Goal: Information Seeking & Learning: Check status

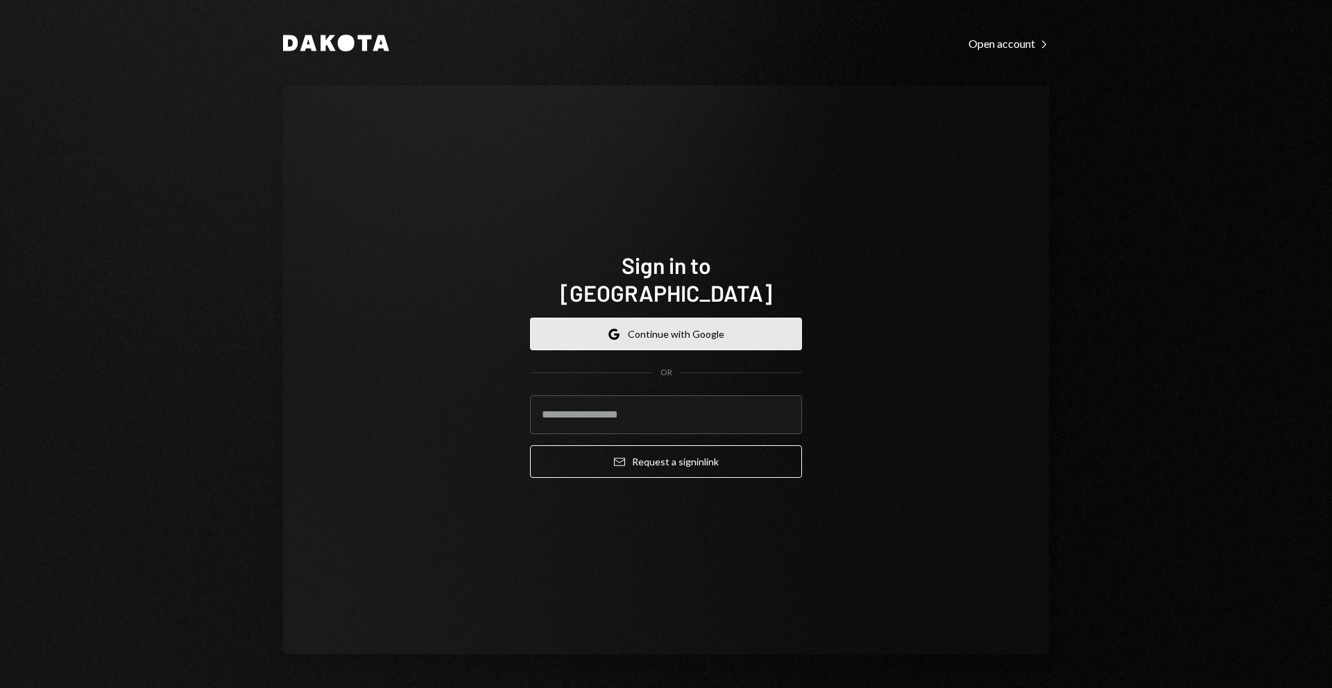
click at [601, 318] on button "Google Continue with Google" at bounding box center [666, 334] width 272 height 33
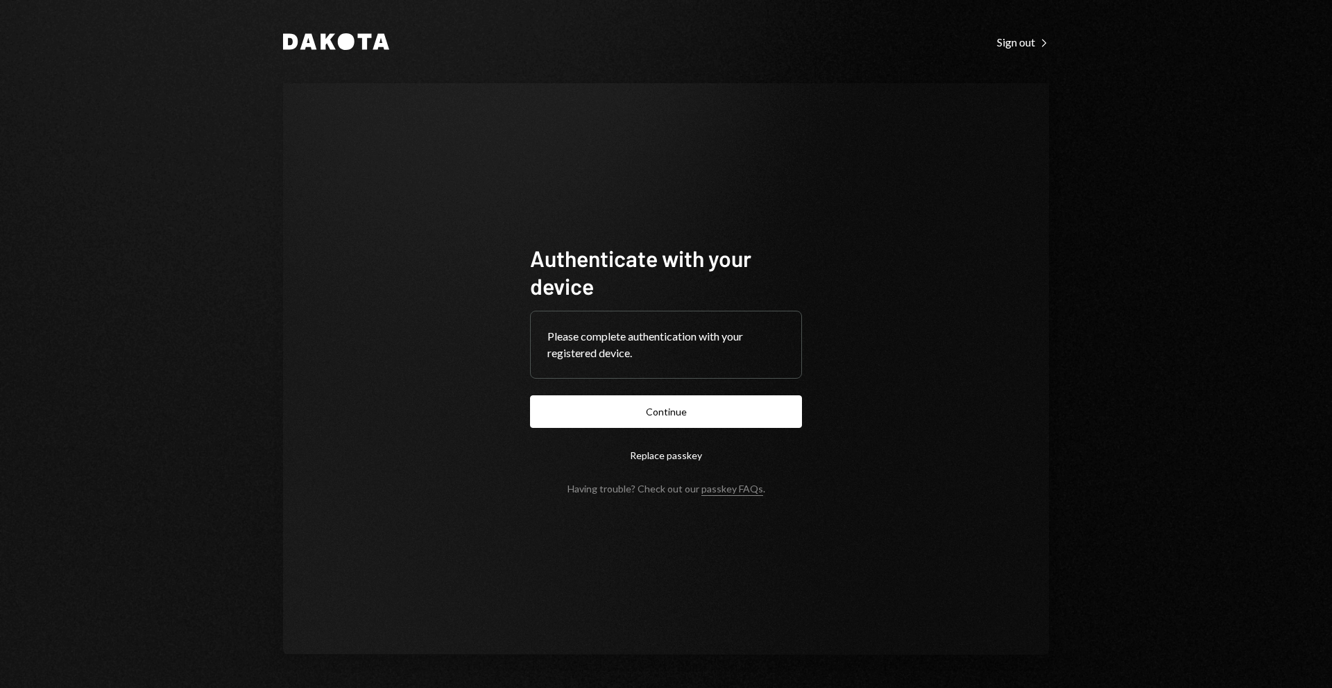
click at [636, 429] on form "Authenticate with your device Please complete authentication with your register…" at bounding box center [666, 369] width 272 height 250
click at [635, 416] on button "Continue" at bounding box center [666, 411] width 272 height 33
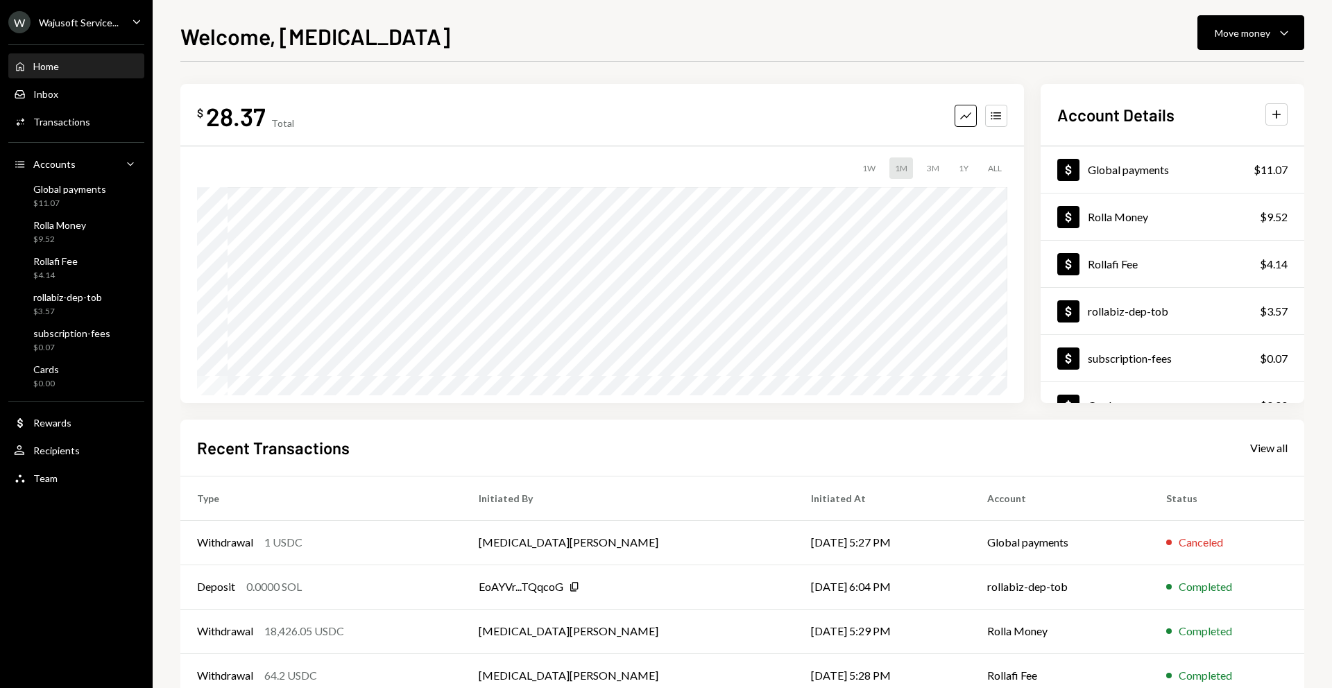
click at [105, 28] on div "Wajusoft Service..." at bounding box center [79, 23] width 80 height 12
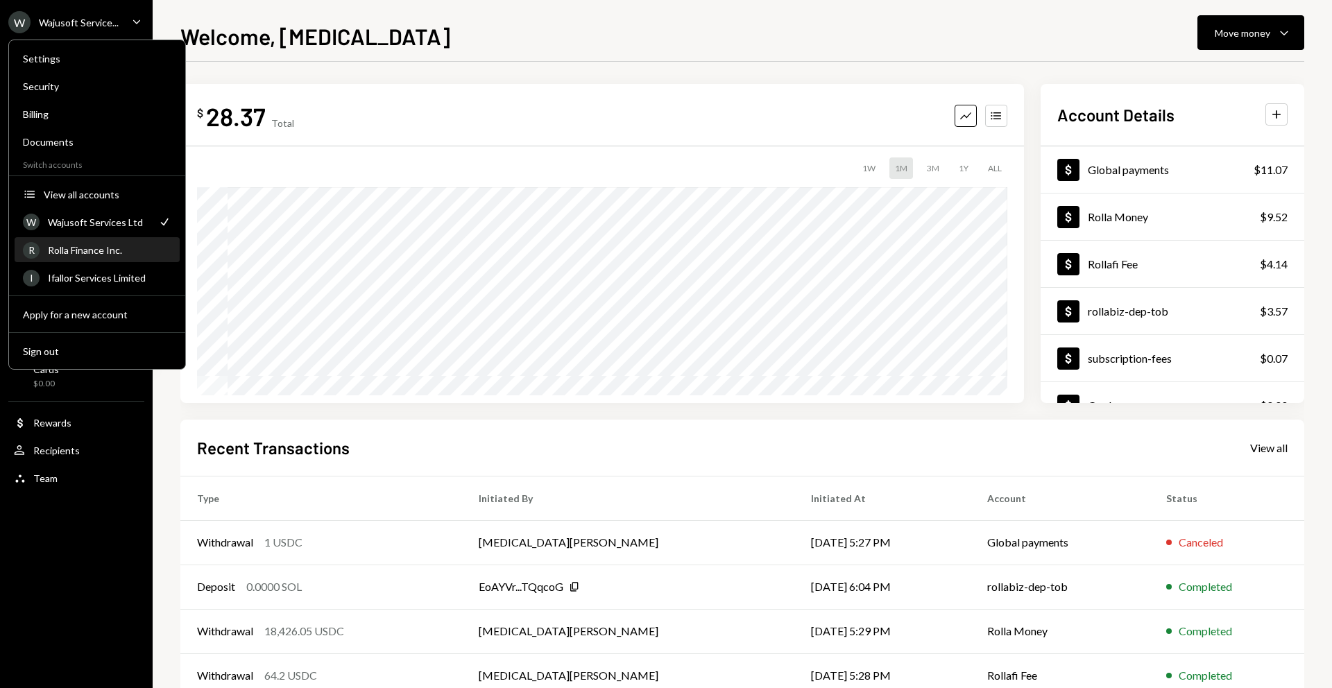
click at [62, 255] on div "Rolla Finance Inc." at bounding box center [109, 250] width 123 height 12
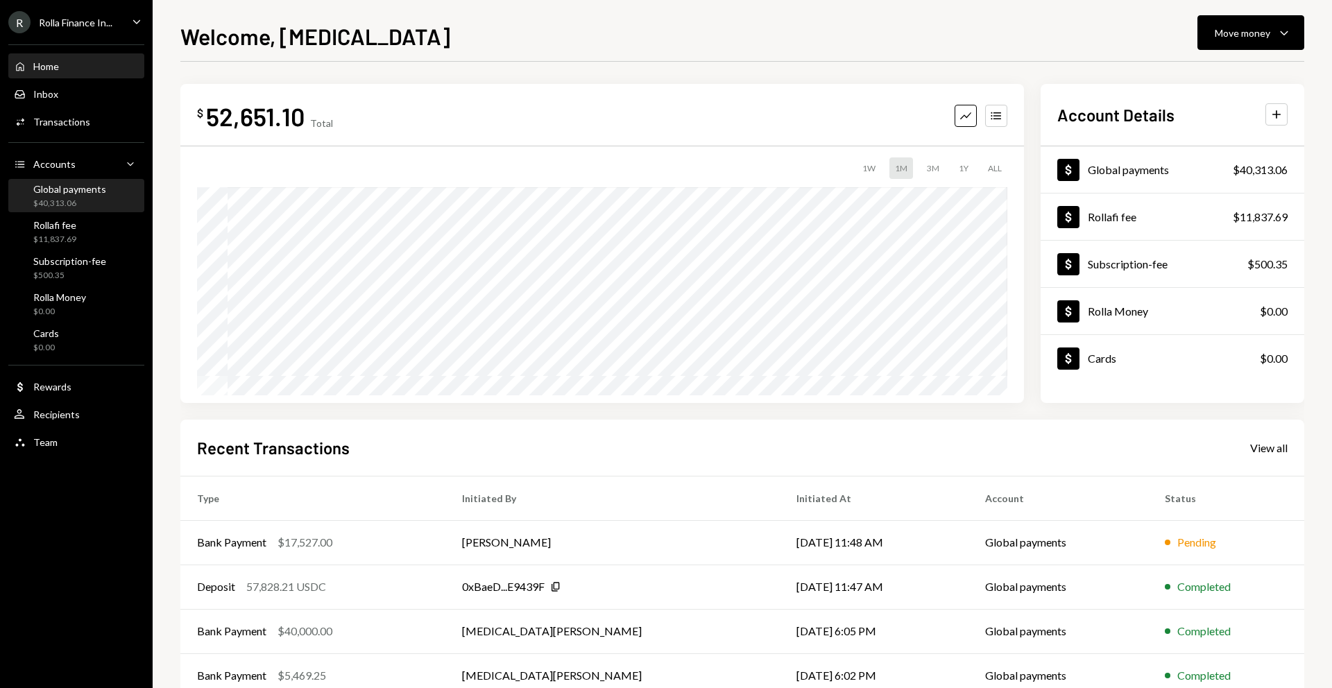
click at [98, 203] on div "$40,313.06" at bounding box center [69, 204] width 73 height 12
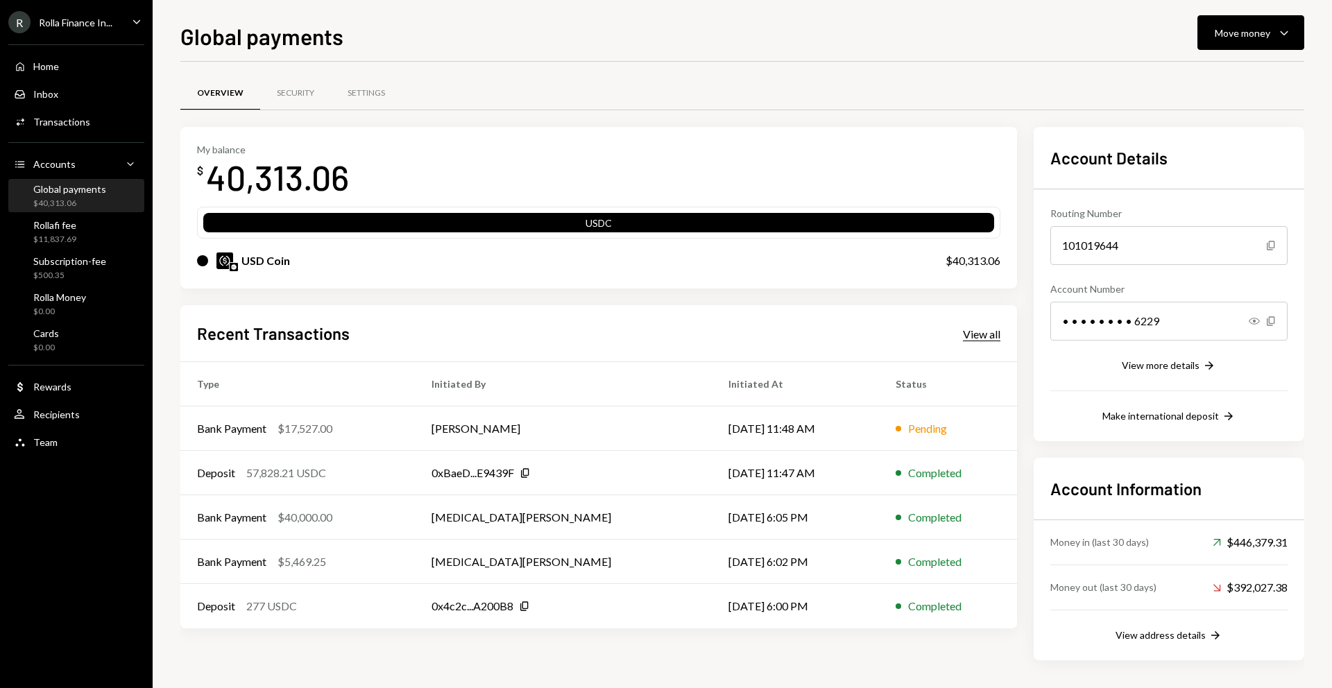
click at [980, 336] on div "View all" at bounding box center [981, 334] width 37 height 14
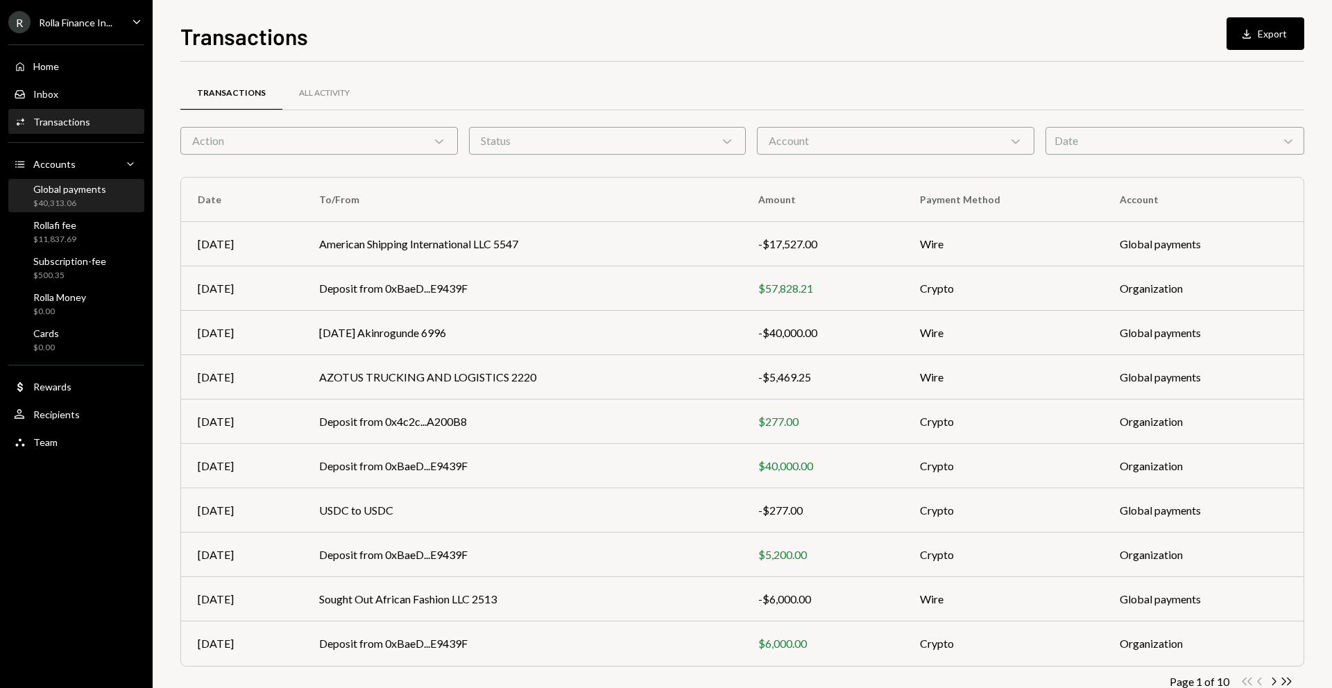
click at [77, 198] on div "$40,313.06" at bounding box center [69, 204] width 73 height 12
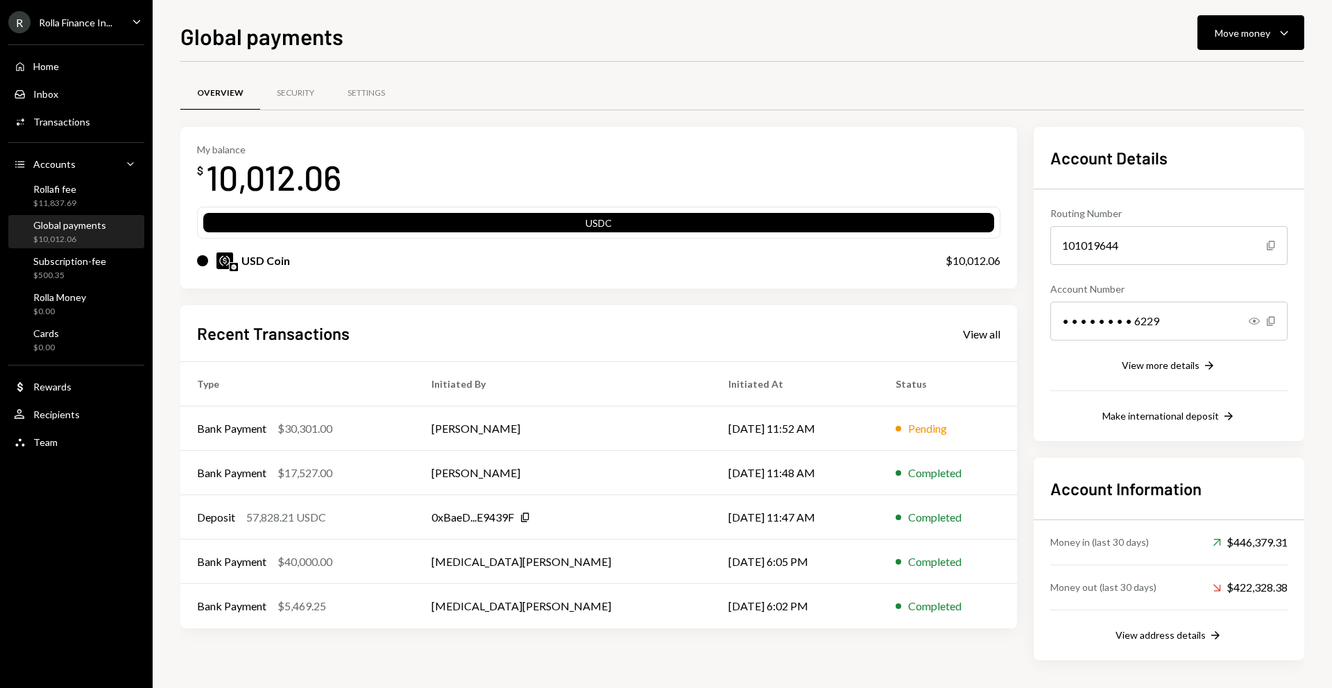
click at [980, 348] on div "Recent Transactions View all Type Initiated By Initiated At Status Bank Payment…" at bounding box center [598, 466] width 837 height 323
click at [980, 336] on div "View all" at bounding box center [981, 334] width 37 height 14
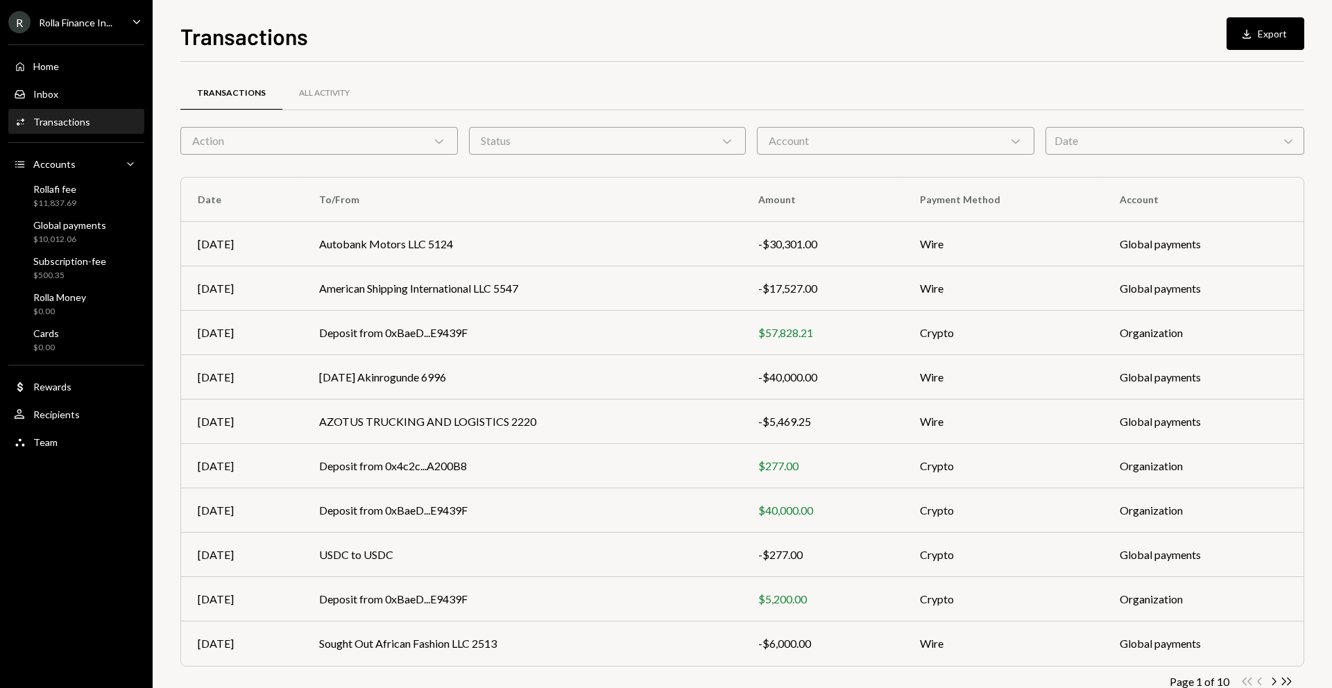
click at [831, 157] on div "Transactions All Activity Action Chevron Down Status Chevron Down Account Chevr…" at bounding box center [742, 404] width 1124 height 640
click at [816, 145] on div "Account Chevron Down" at bounding box center [895, 141] width 277 height 28
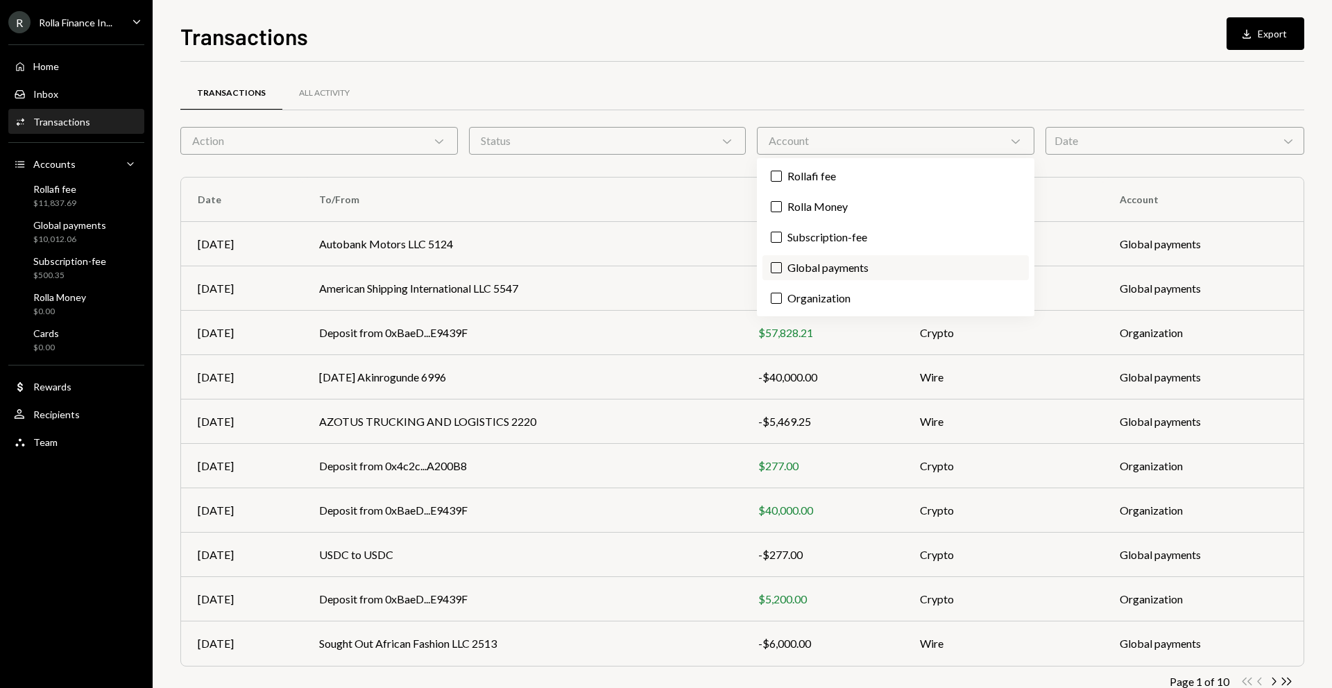
click at [807, 259] on label "Global payments" at bounding box center [895, 267] width 266 height 25
click at [782, 262] on button "Global payments" at bounding box center [776, 267] width 11 height 11
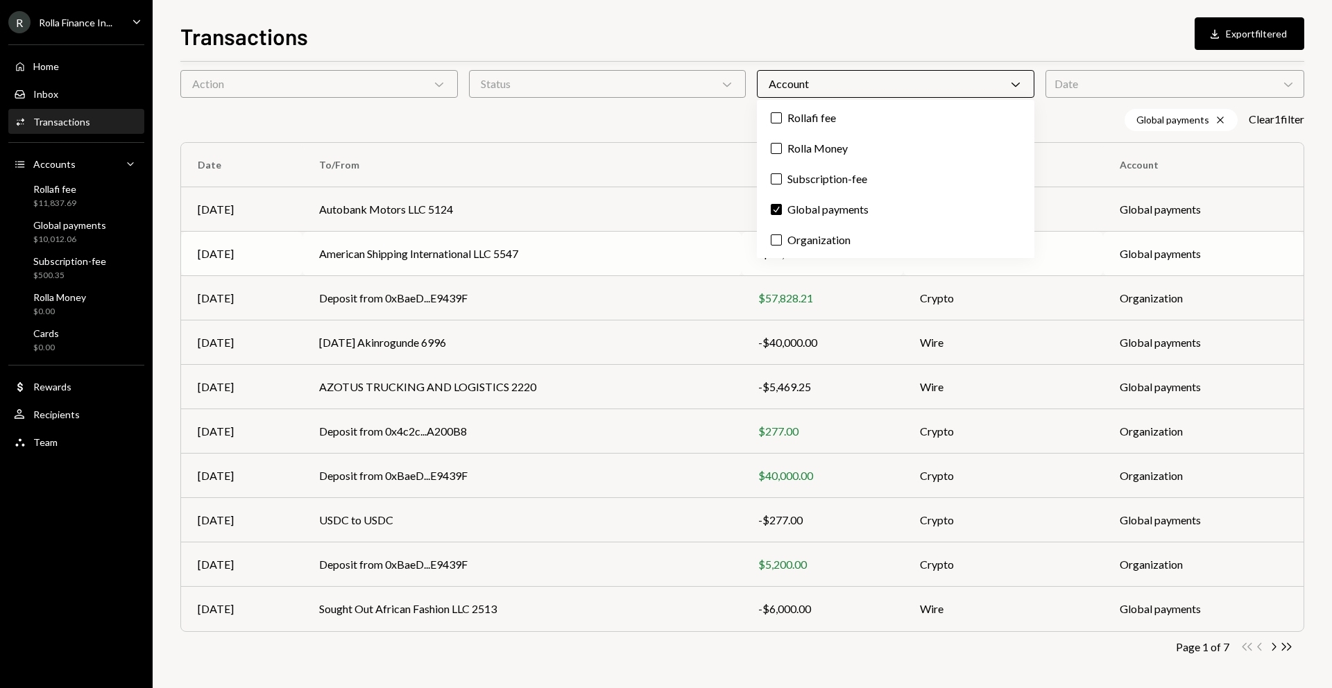
scroll to position [58, 0]
click at [511, 61] on div at bounding box center [742, 61] width 1124 height 1
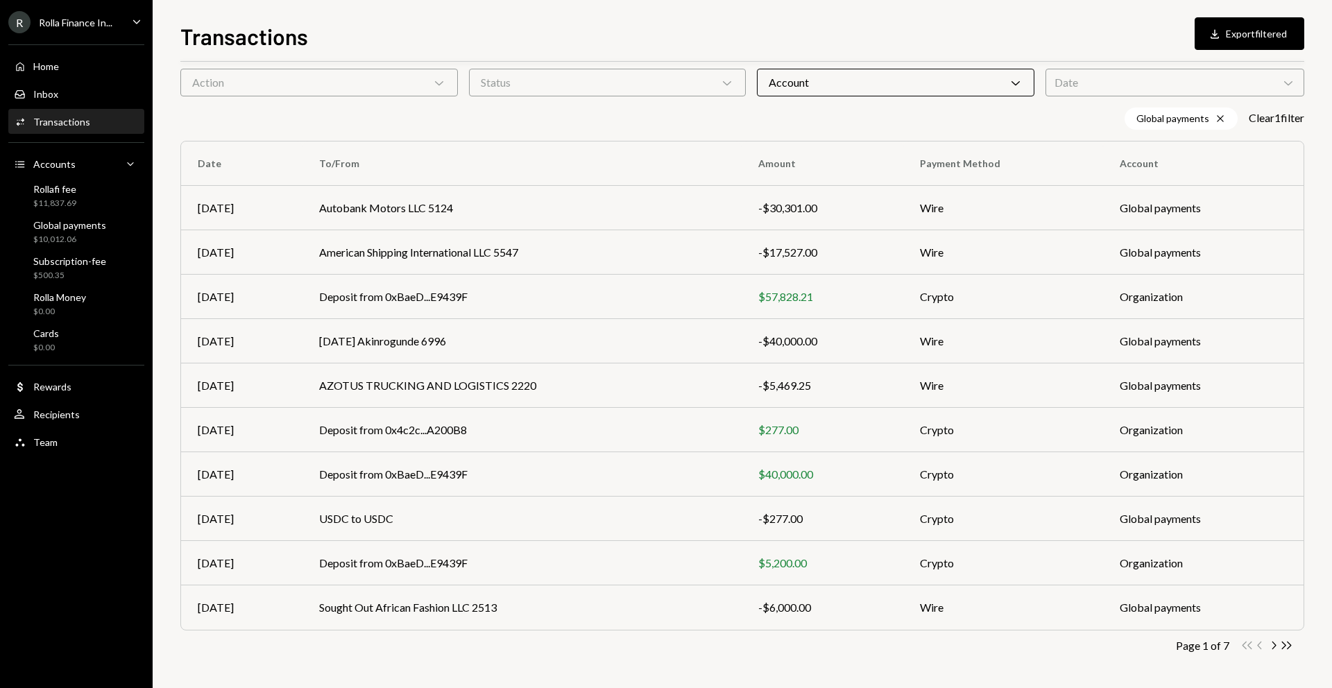
click at [383, 92] on div "Action Chevron Down" at bounding box center [318, 83] width 277 height 28
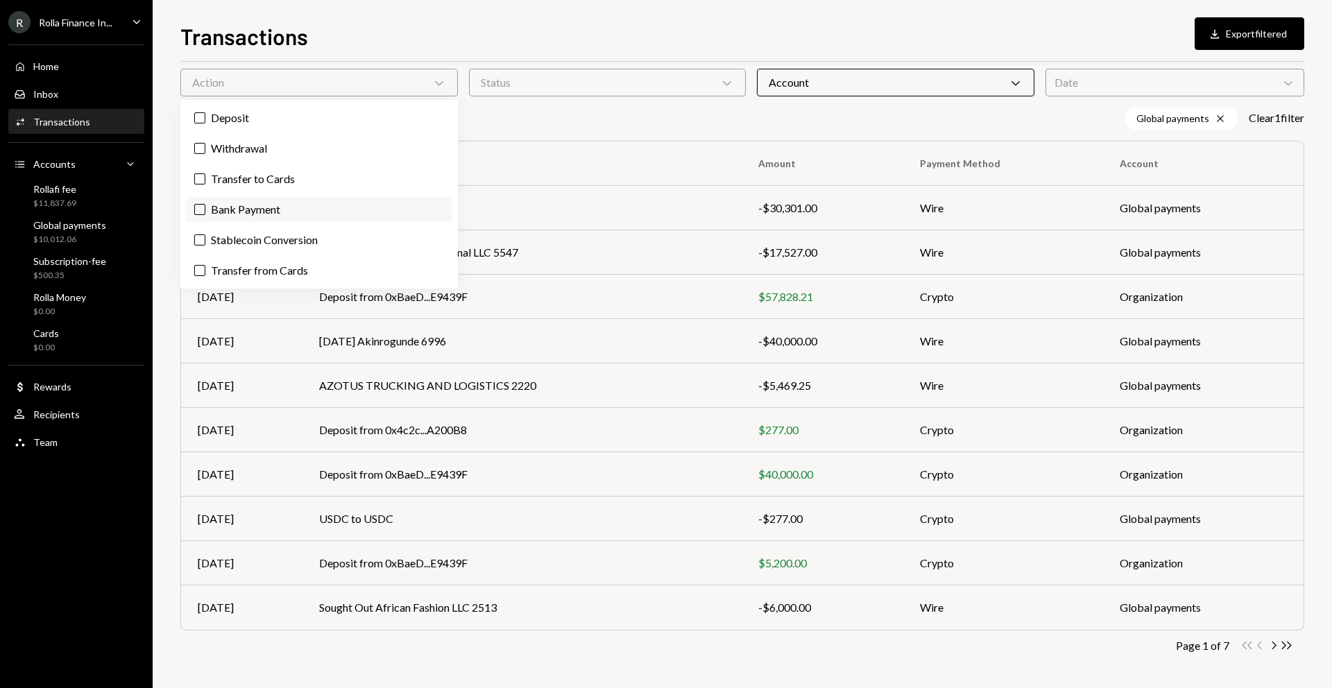
click at [358, 203] on label "Bank Payment" at bounding box center [319, 209] width 266 height 25
click at [205, 204] on button "Bank Payment" at bounding box center [199, 209] width 11 height 11
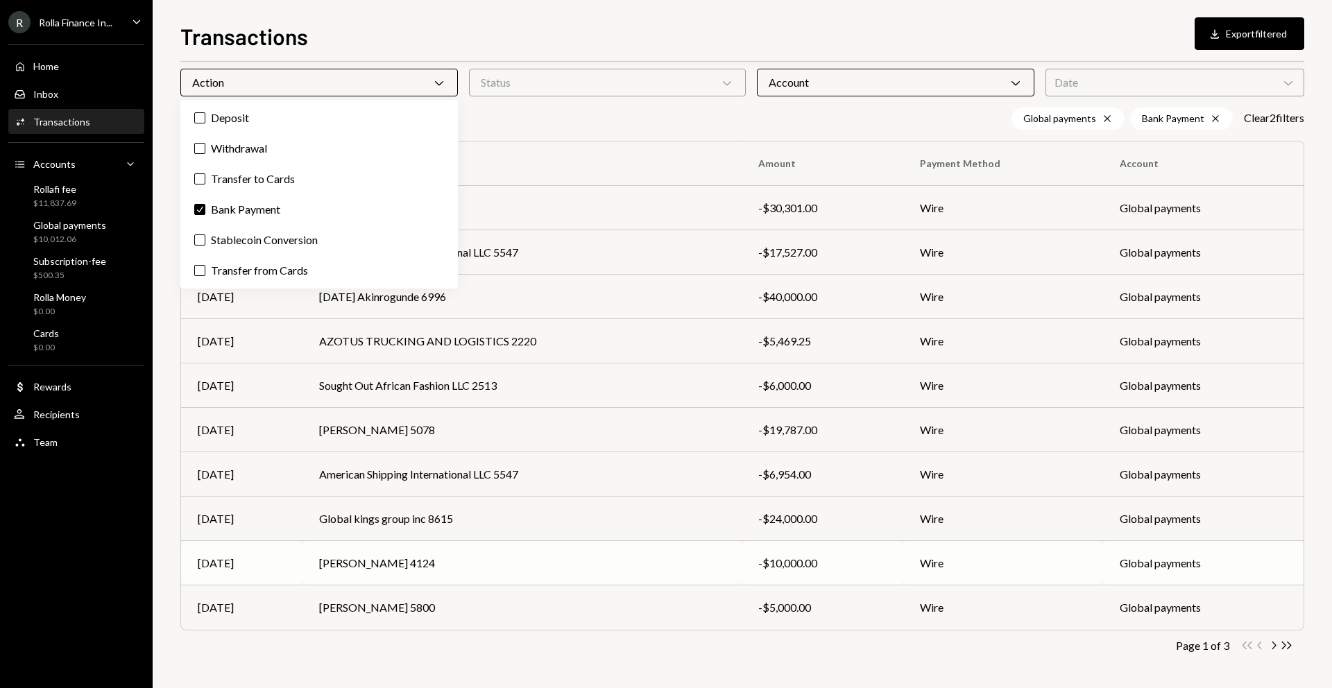
click at [644, 562] on td "Obinna Christopher Ilodibia 4124" at bounding box center [521, 563] width 439 height 44
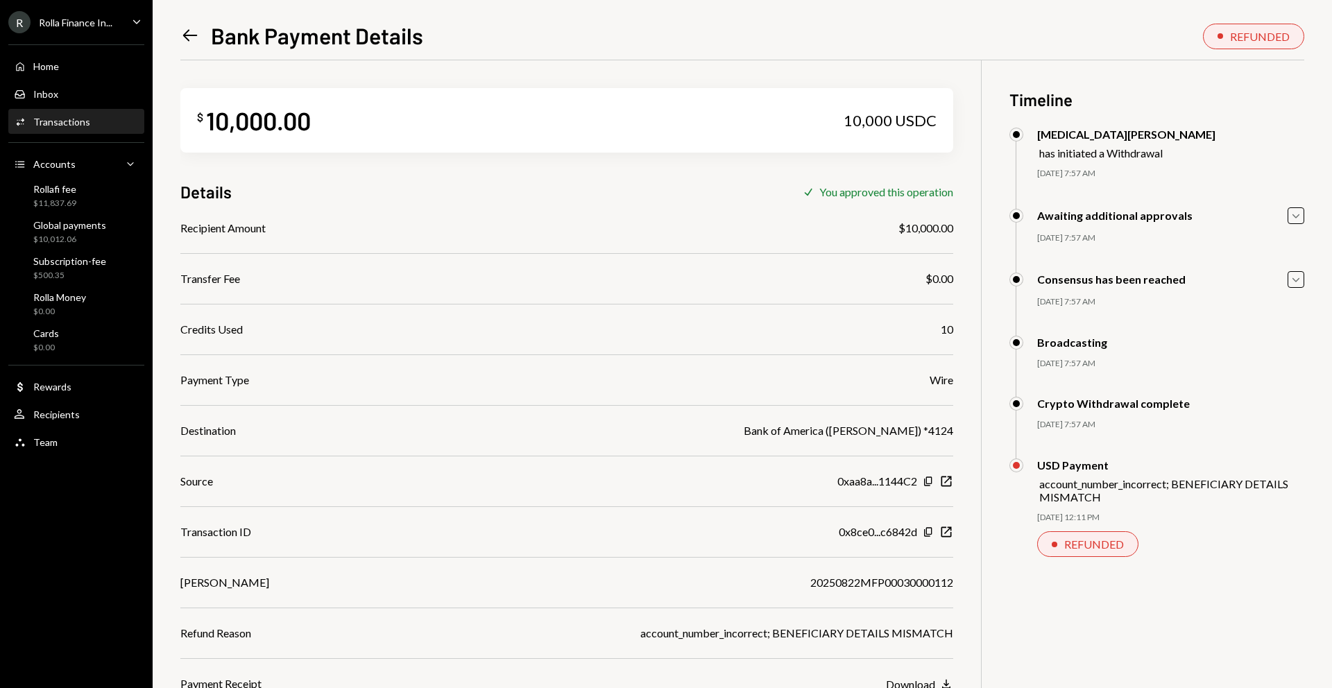
click at [784, 431] on div "Bank of America (Obinna Christopher Ilodibia) *4124" at bounding box center [849, 430] width 210 height 17
copy div "Obinna Christopher Ilodibia"
drag, startPoint x: 784, startPoint y: 431, endPoint x: 918, endPoint y: 436, distance: 134.7
click at [918, 436] on div "Bank of America (Obinna Christopher Ilodibia) *4124" at bounding box center [849, 430] width 210 height 17
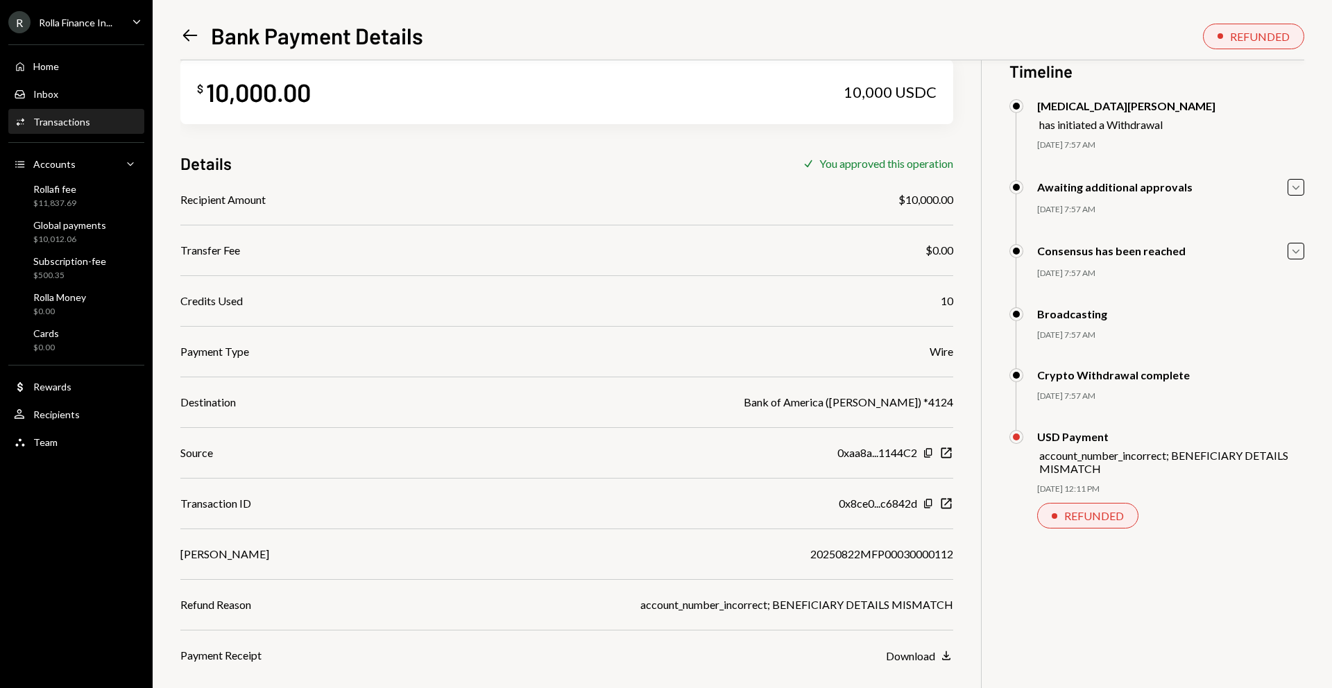
scroll to position [31, 0]
click at [60, 270] on div "$12.06" at bounding box center [69, 276] width 73 height 12
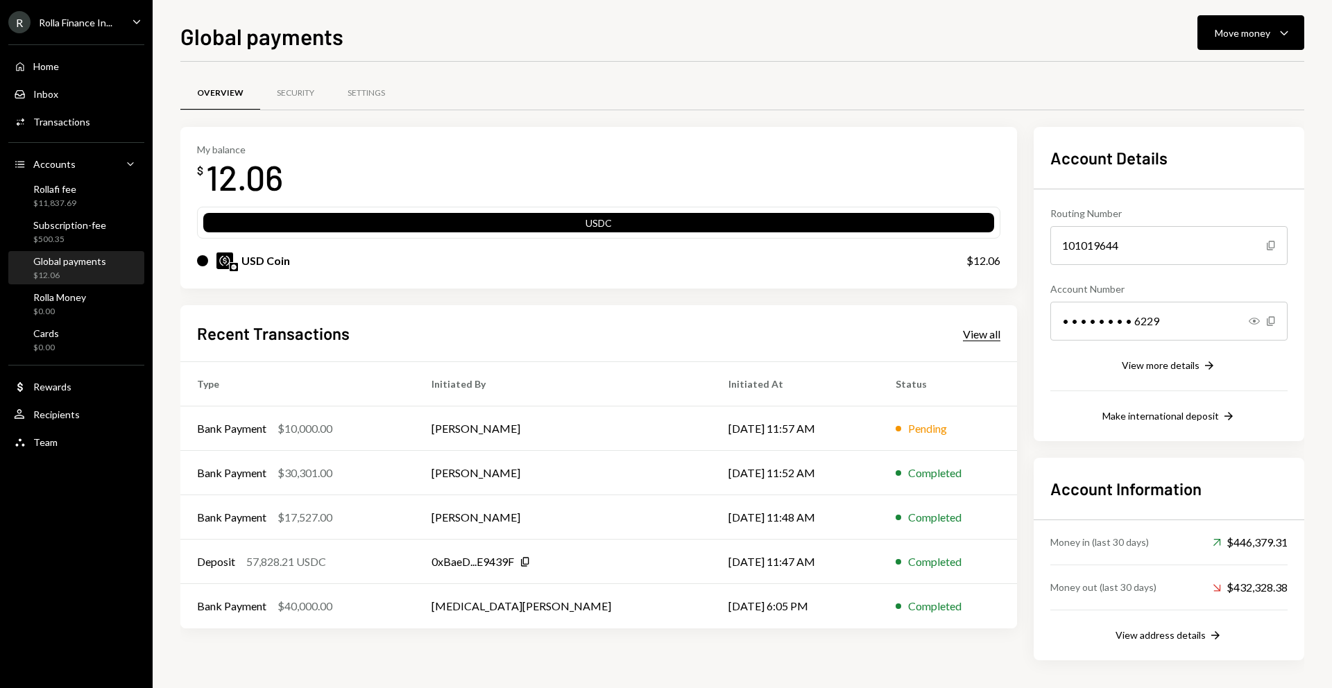
click at [977, 340] on div "View all" at bounding box center [981, 334] width 37 height 14
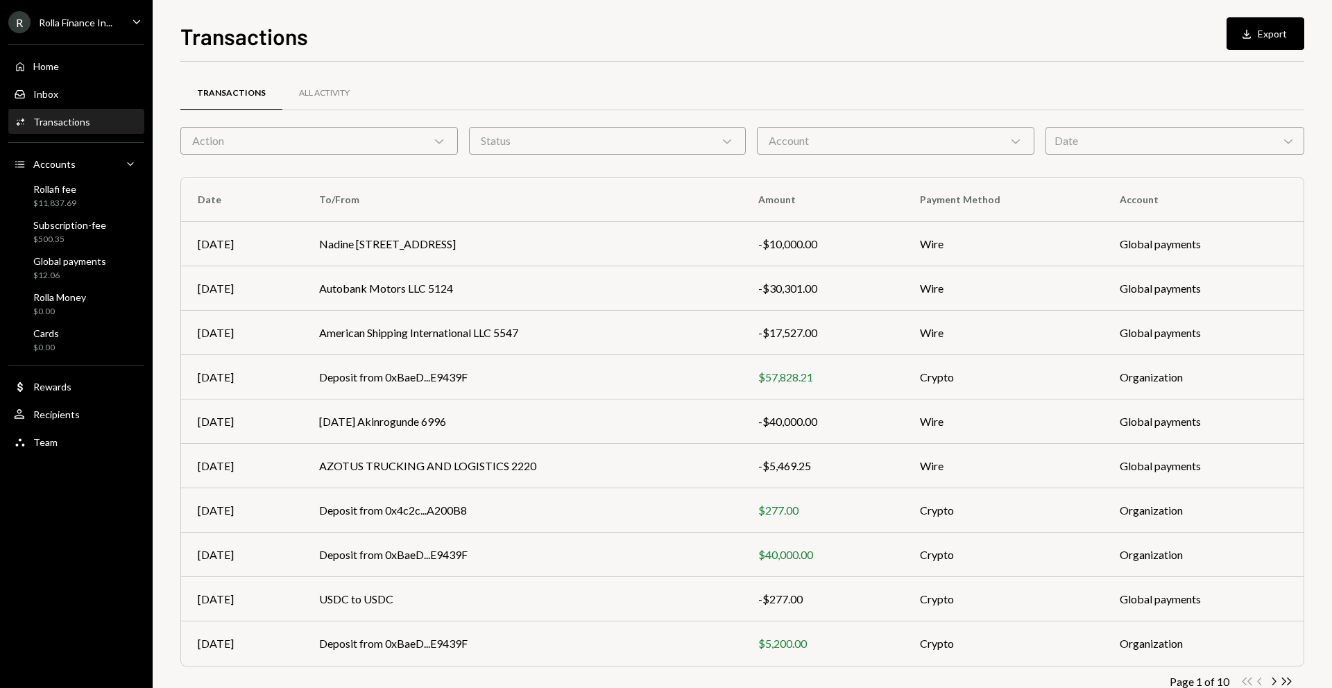
click at [775, 144] on div "Account Chevron Down" at bounding box center [895, 141] width 277 height 28
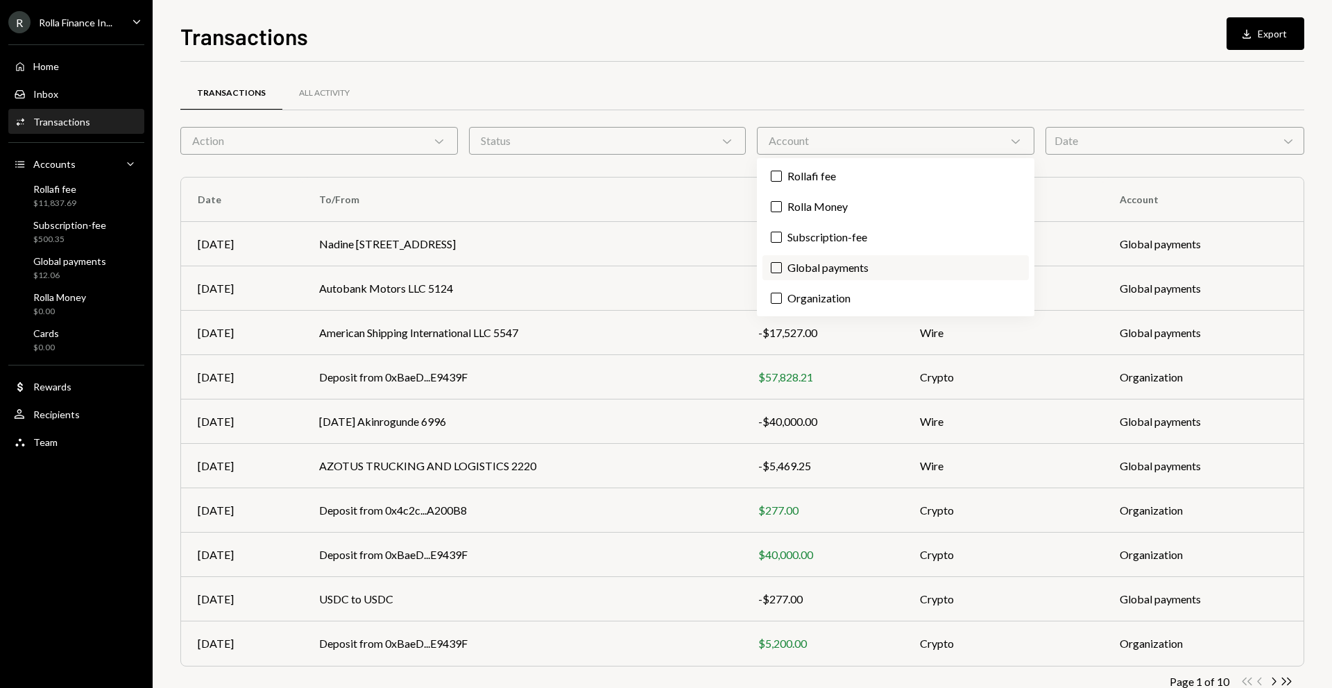
click at [810, 260] on label "Global payments" at bounding box center [895, 267] width 266 height 25
click at [782, 262] on button "Global payments" at bounding box center [776, 267] width 11 height 11
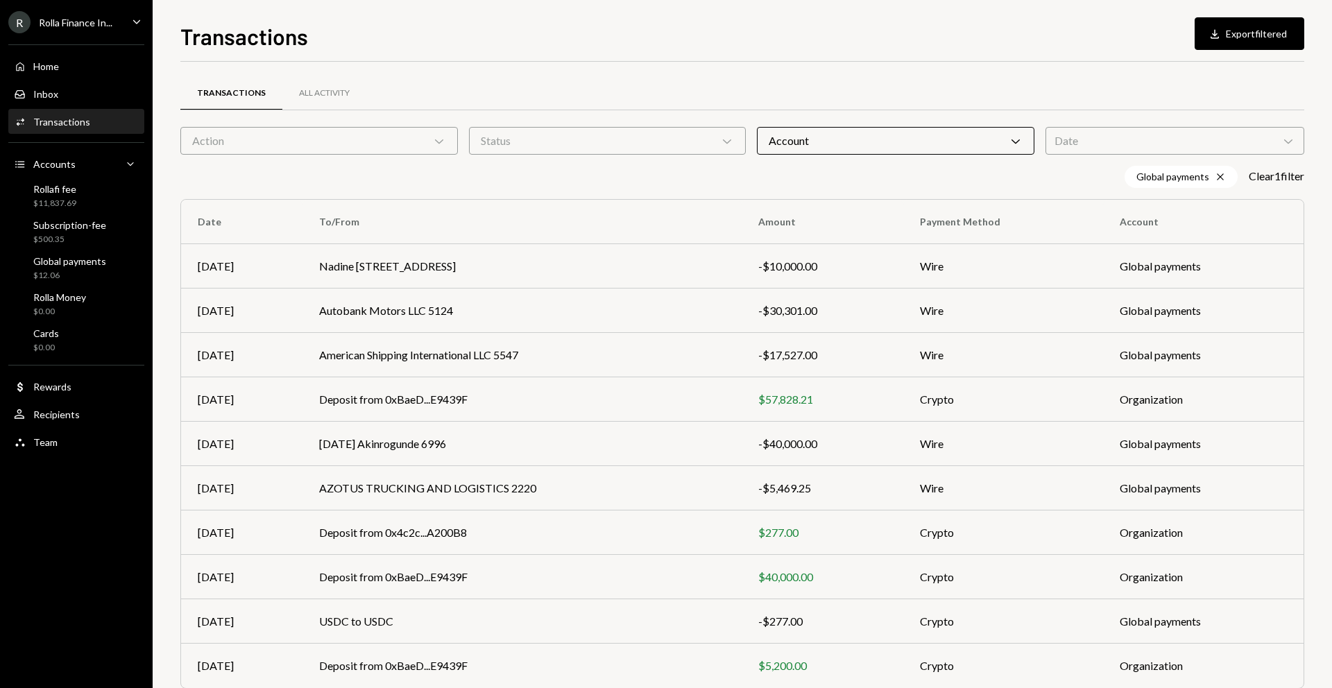
click at [864, 67] on div "Transactions All Activity Action Chevron Down Status Chevron Down Account Chevr…" at bounding box center [742, 404] width 1124 height 685
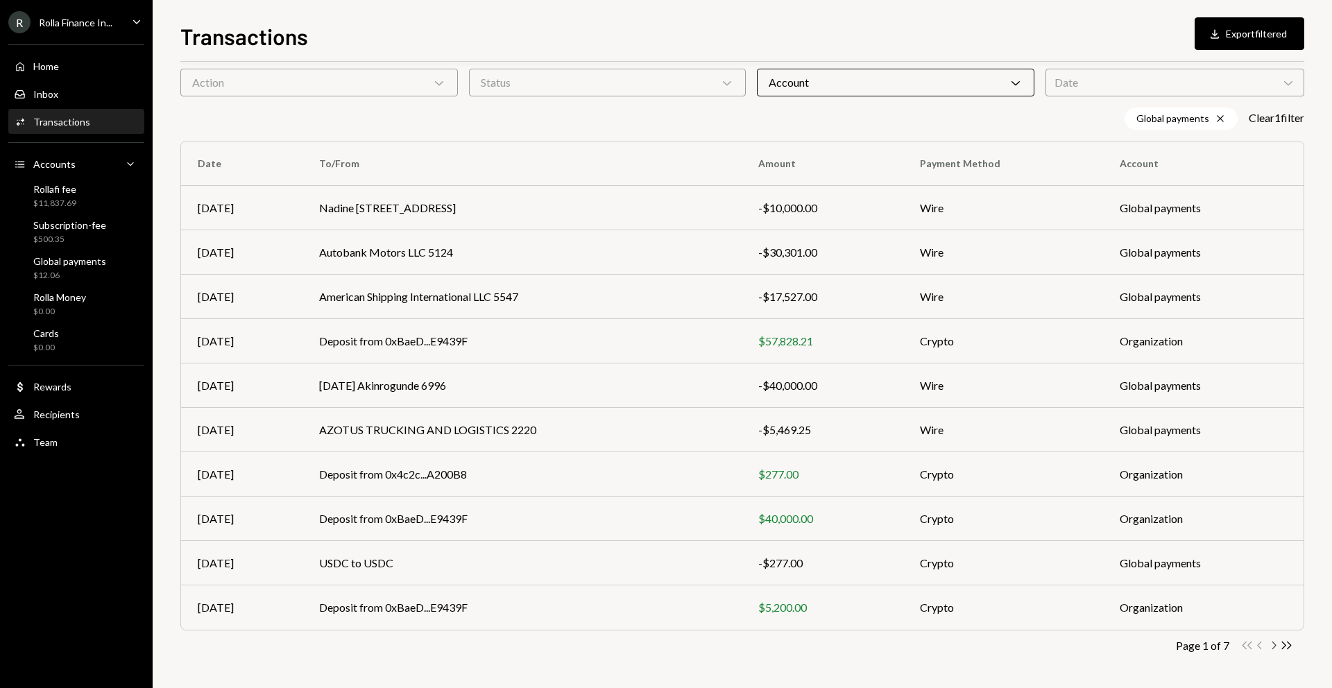
click at [1273, 646] on icon "Chevron Right" at bounding box center [1273, 645] width 13 height 13
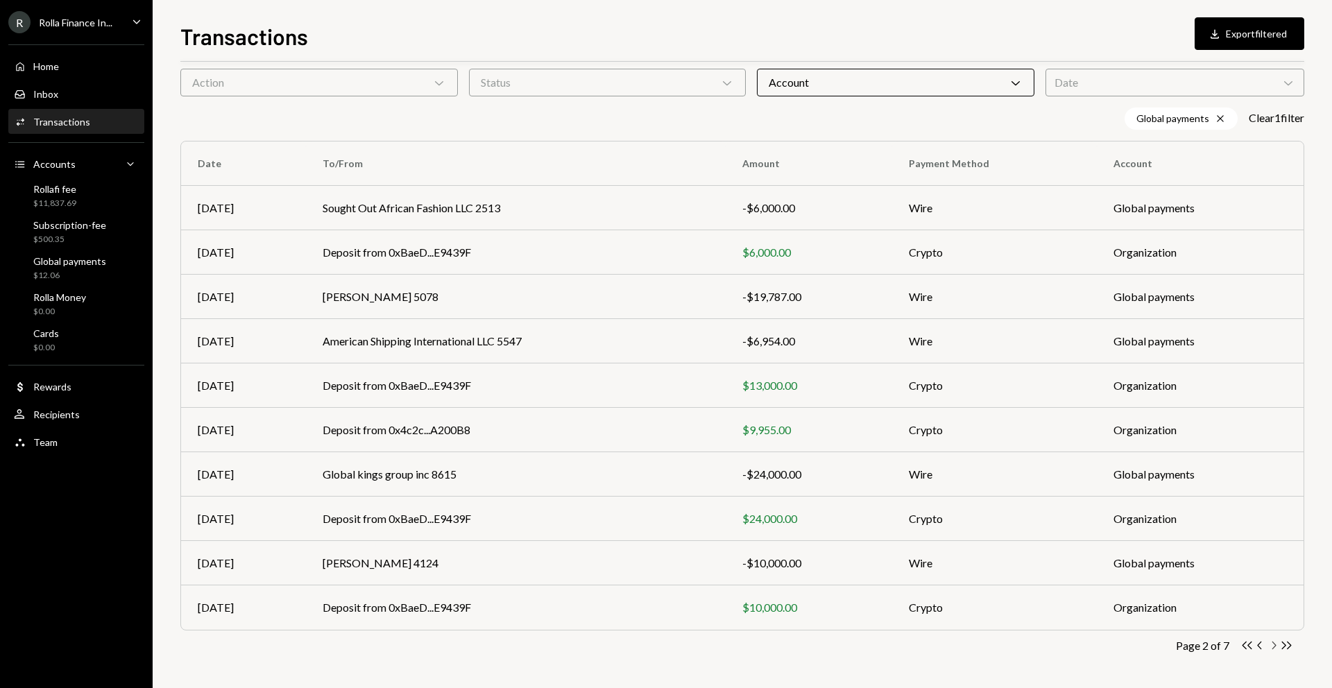
click at [1274, 642] on icon "Chevron Right" at bounding box center [1273, 645] width 13 height 13
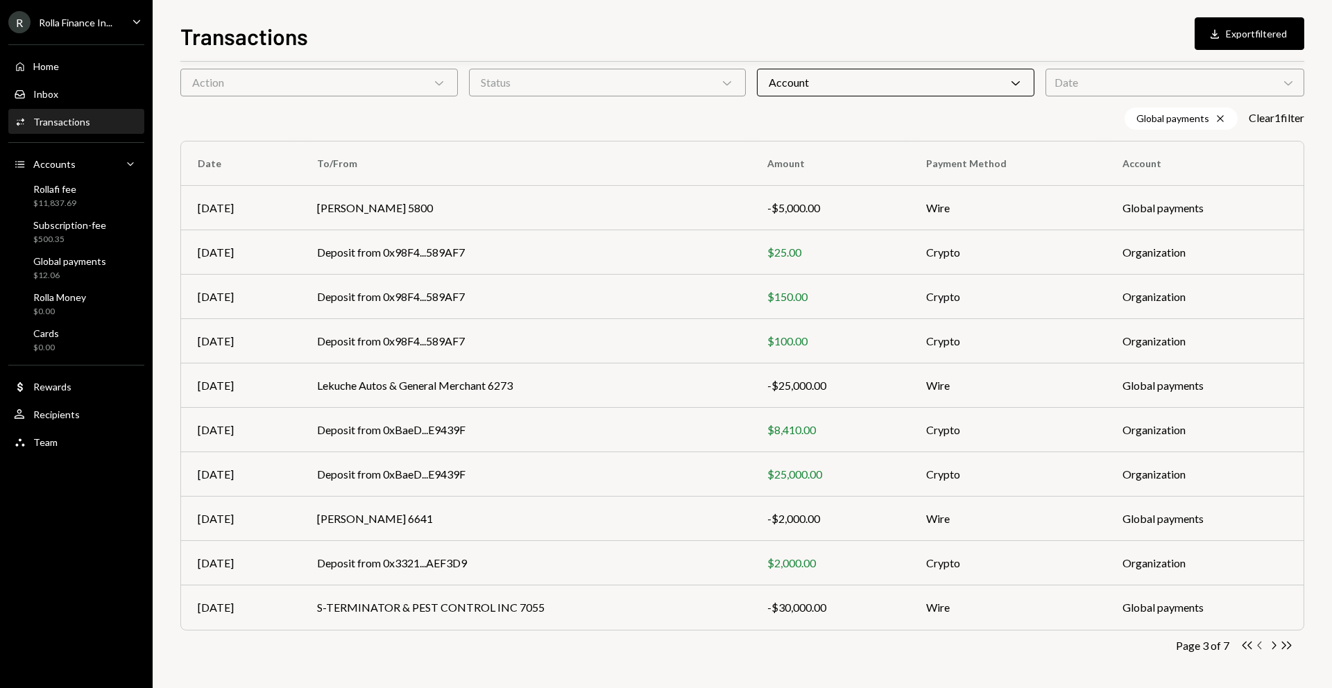
click at [1260, 647] on icon "Chevron Left" at bounding box center [1260, 645] width 13 height 13
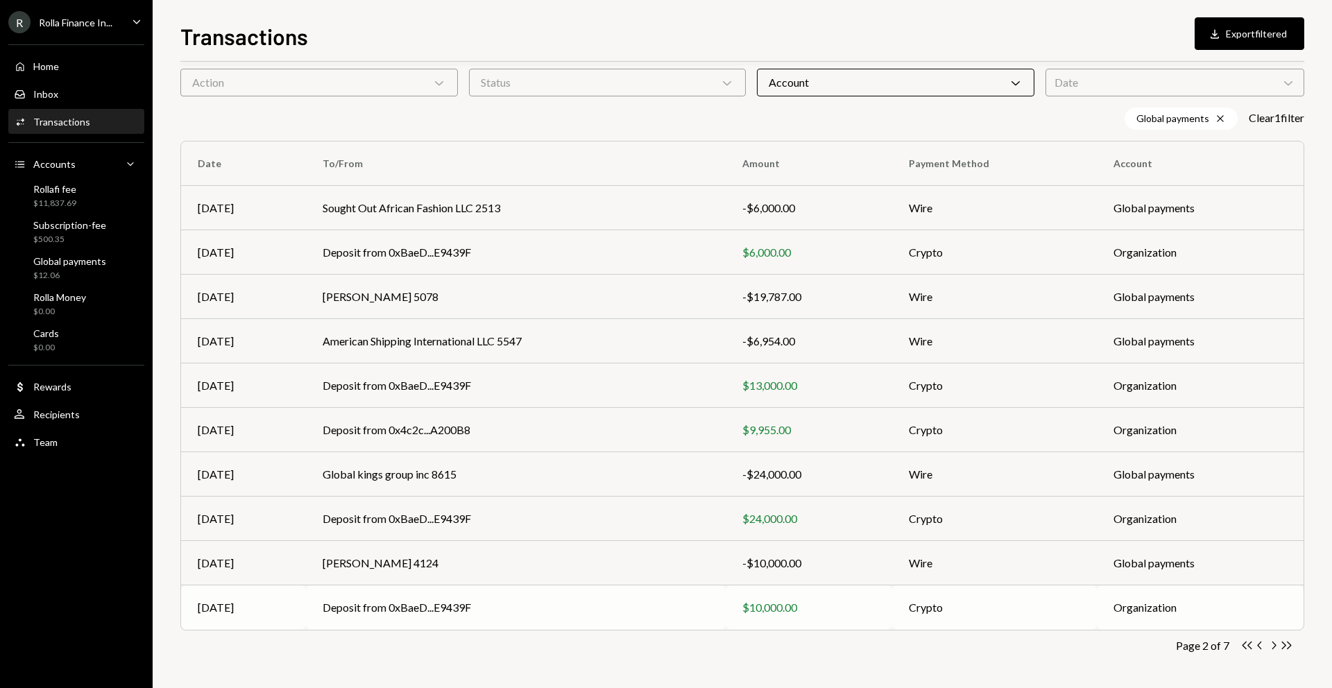
click at [614, 604] on td "Deposit from 0xBaeD...E9439F" at bounding box center [515, 607] width 419 height 44
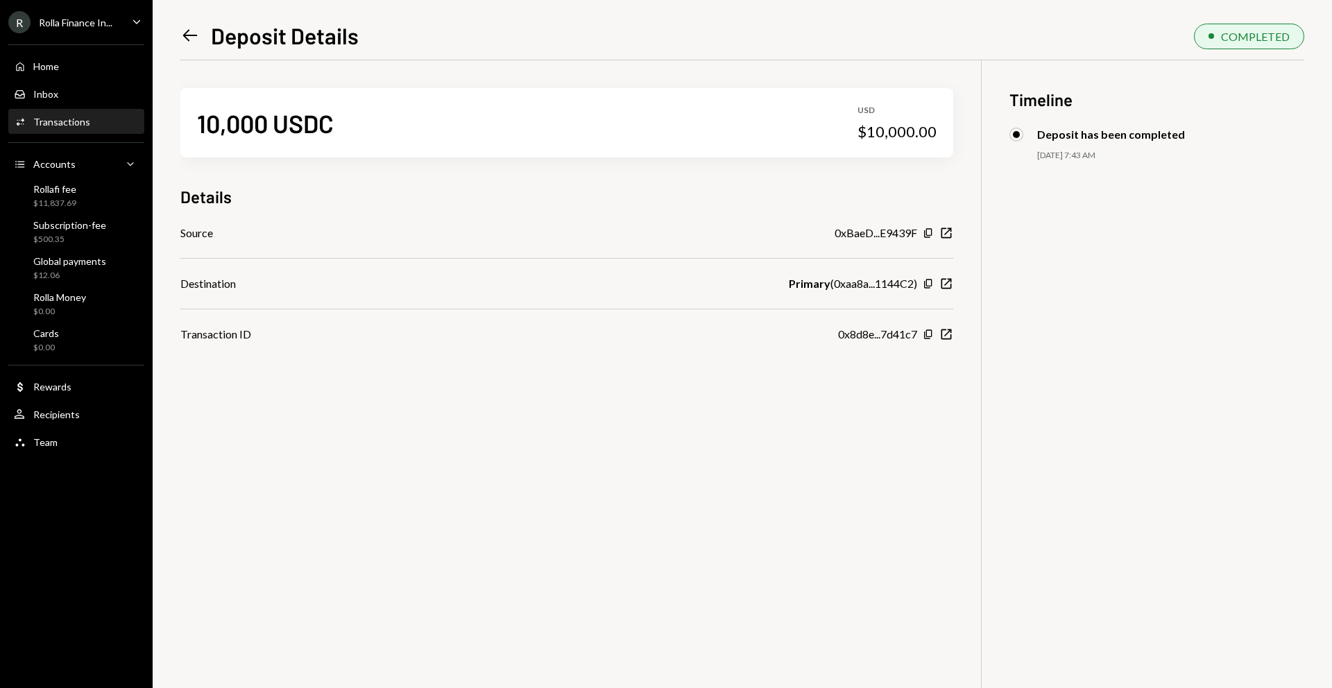
click at [194, 42] on icon "Left Arrow" at bounding box center [189, 35] width 19 height 19
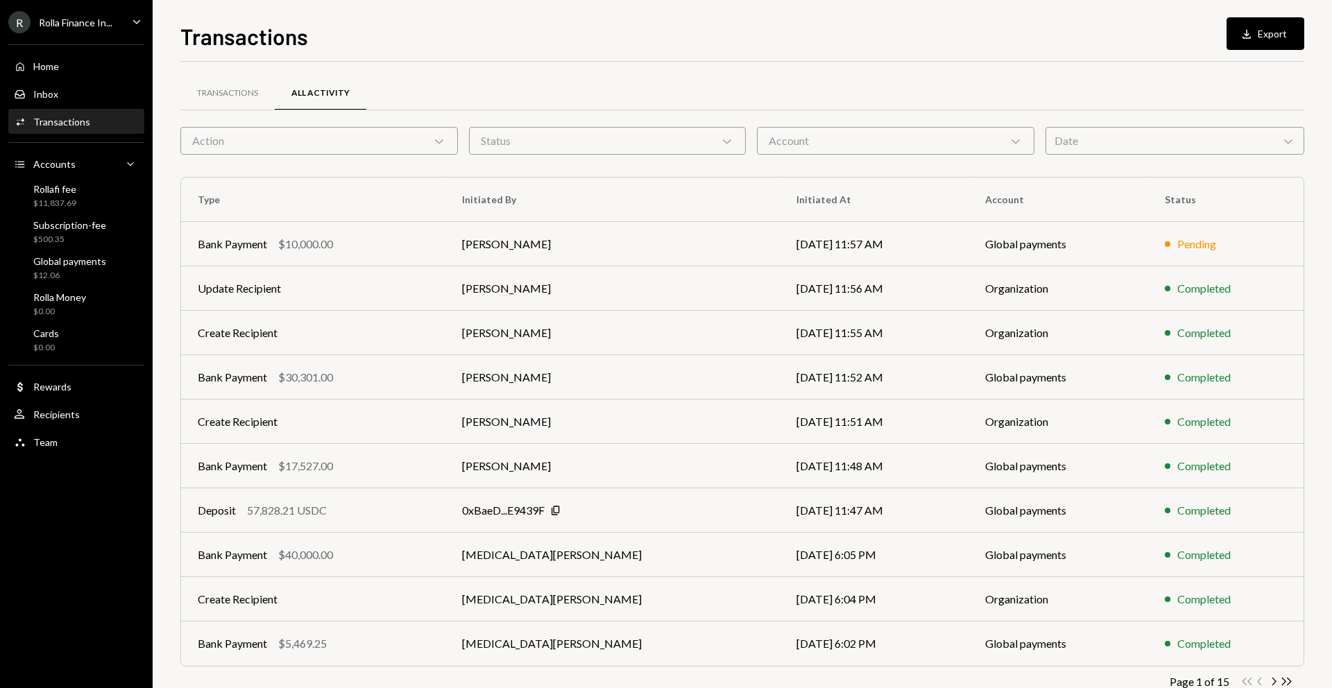
click at [842, 142] on div "Account Chevron Down" at bounding box center [895, 141] width 277 height 28
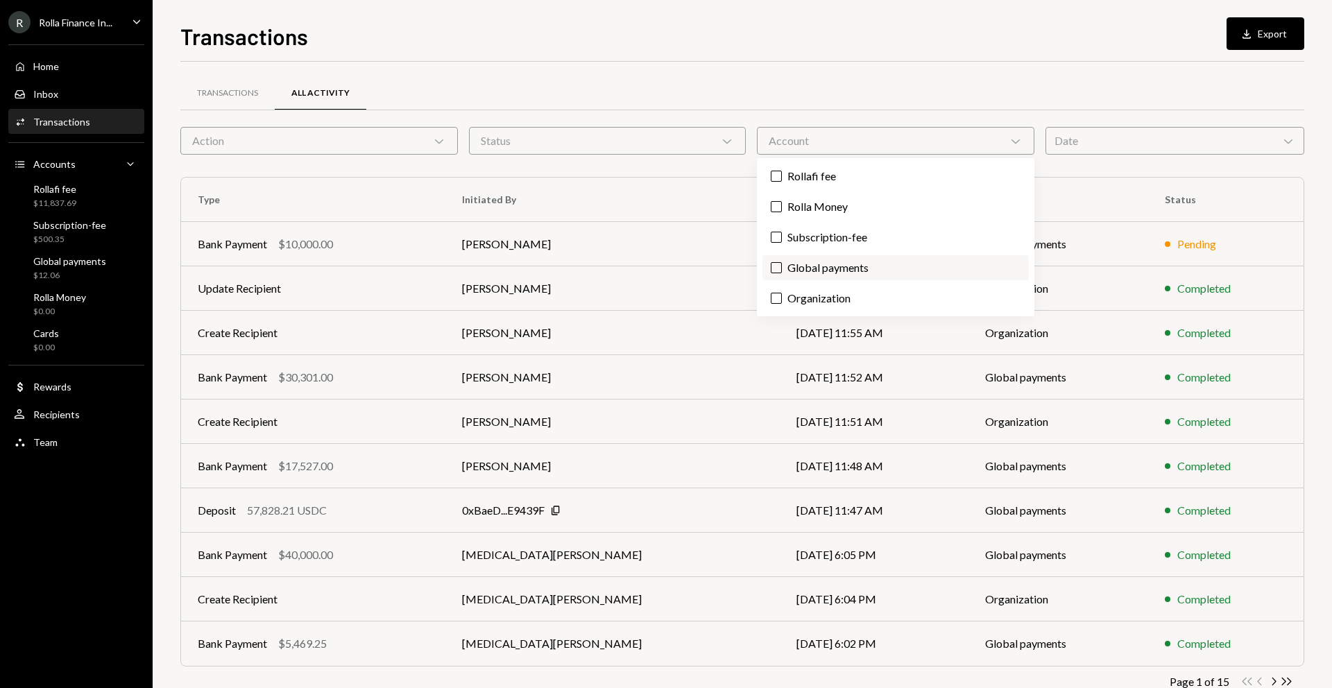
click at [805, 265] on label "Global payments" at bounding box center [895, 267] width 266 height 25
click at [782, 265] on button "Global payments" at bounding box center [776, 267] width 11 height 11
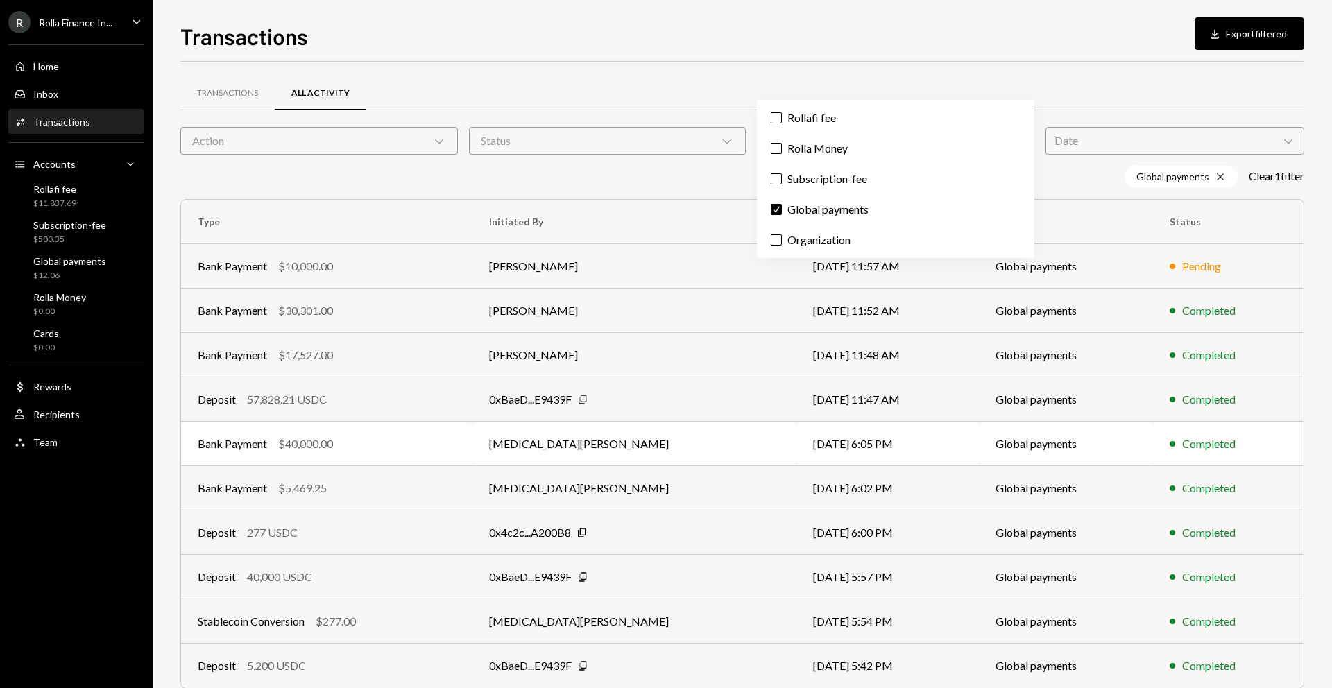
scroll to position [58, 0]
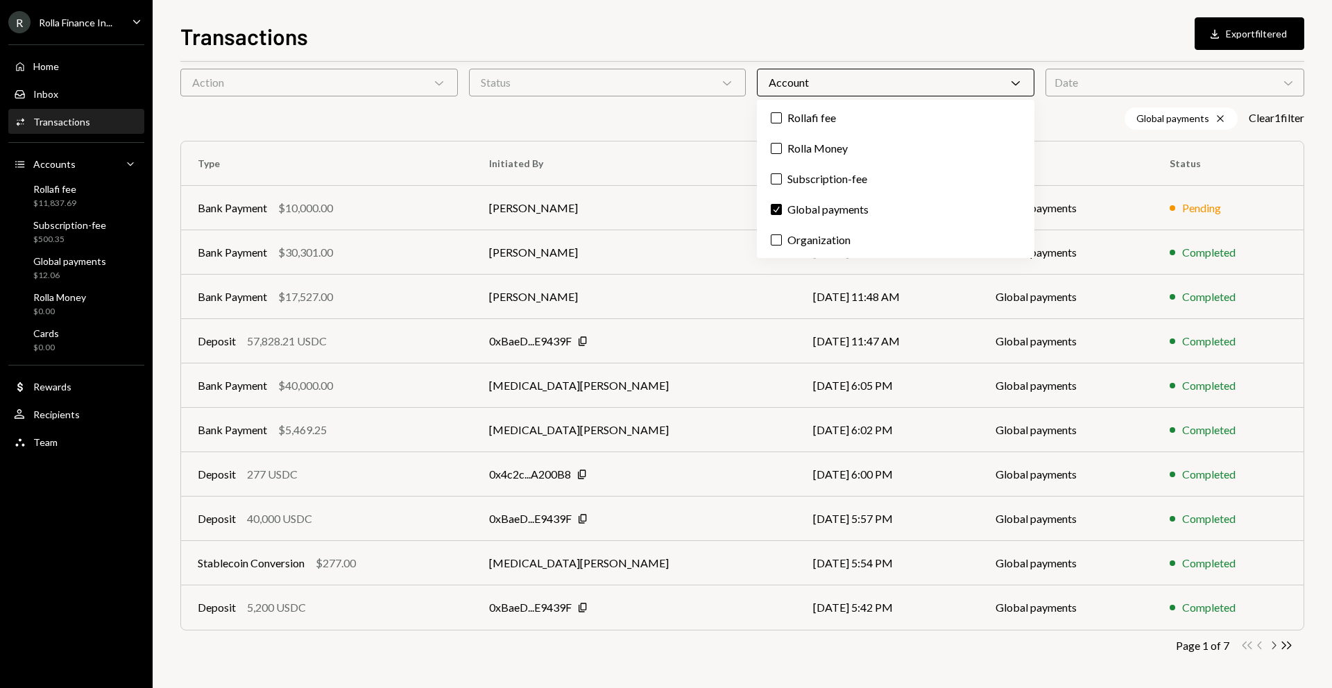
click at [1271, 644] on icon "Chevron Right" at bounding box center [1273, 645] width 13 height 13
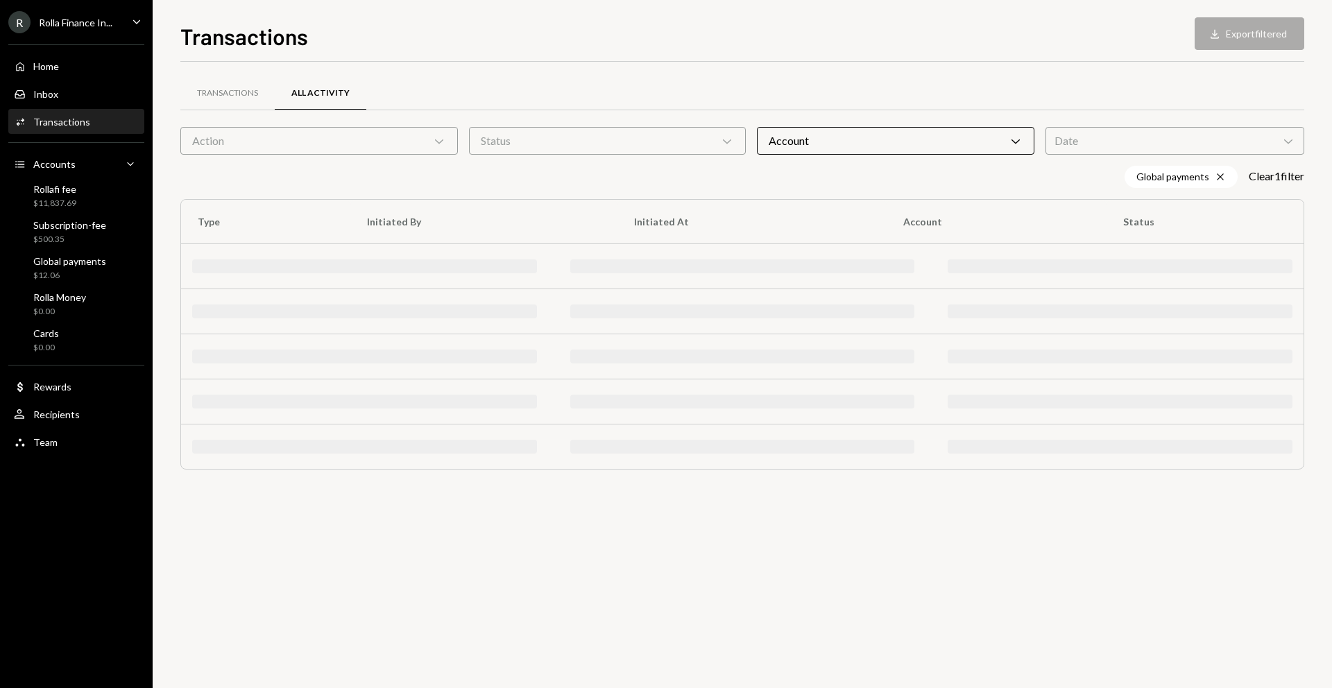
scroll to position [0, 0]
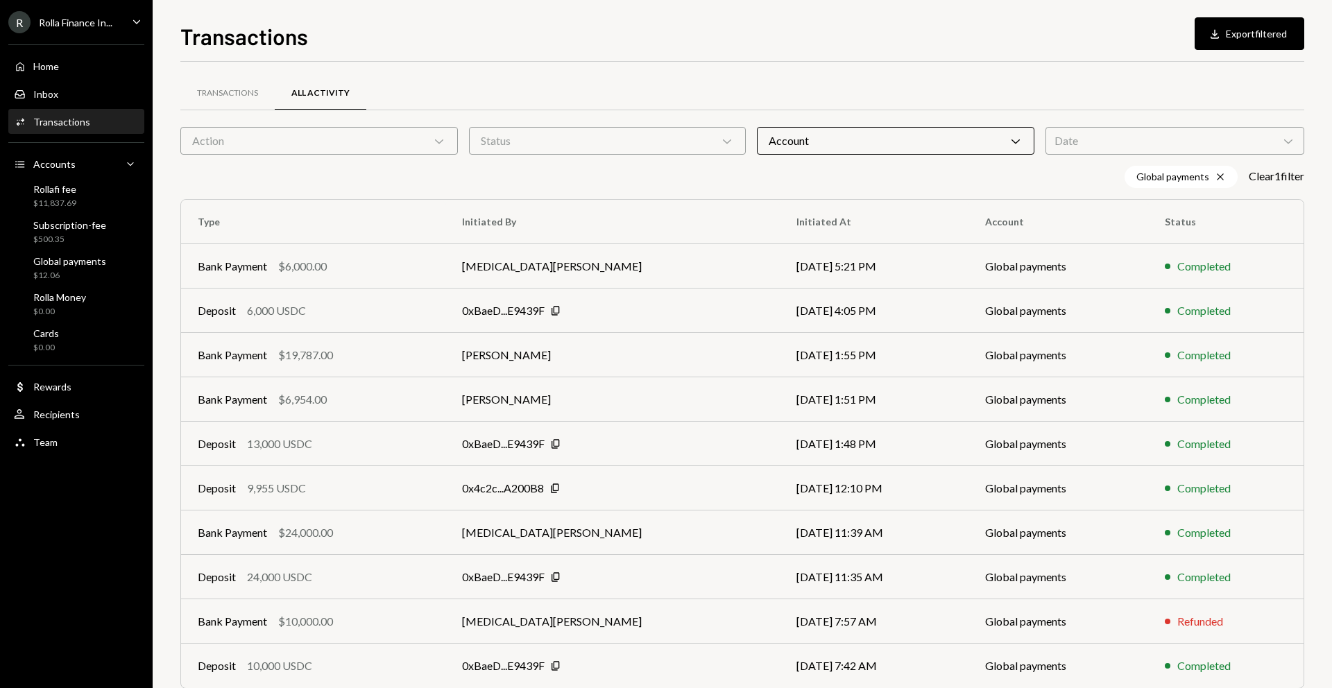
click at [781, 148] on div "Account Chevron Down" at bounding box center [895, 141] width 277 height 28
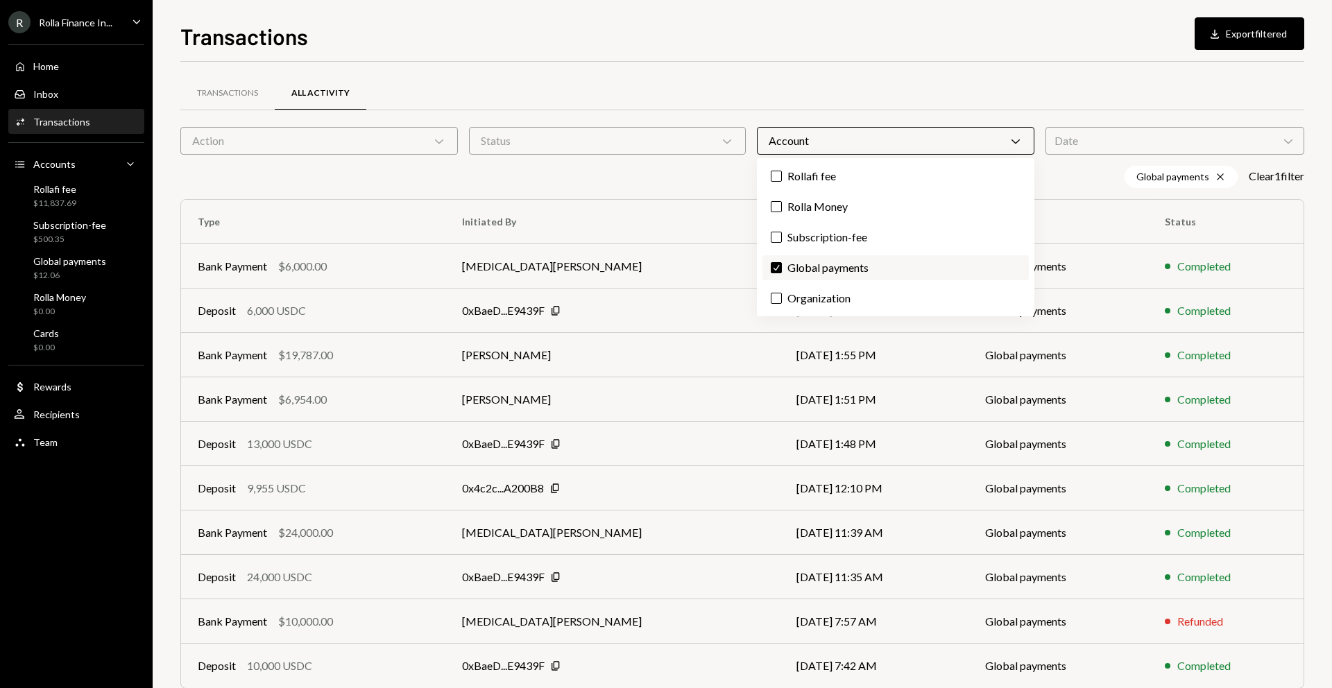
click at [805, 269] on label "Check Global payments" at bounding box center [895, 267] width 266 height 25
click at [782, 269] on button "Check" at bounding box center [776, 267] width 11 height 11
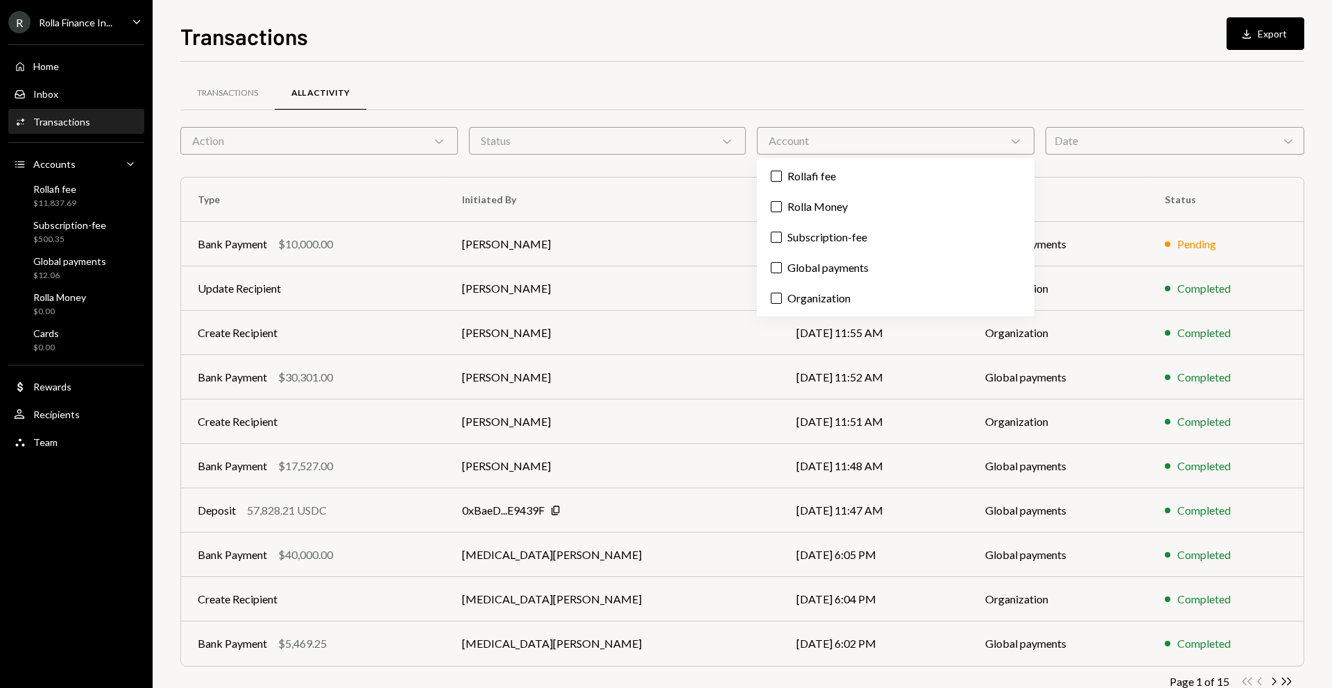
click at [55, 126] on div "Transactions" at bounding box center [61, 122] width 57 height 12
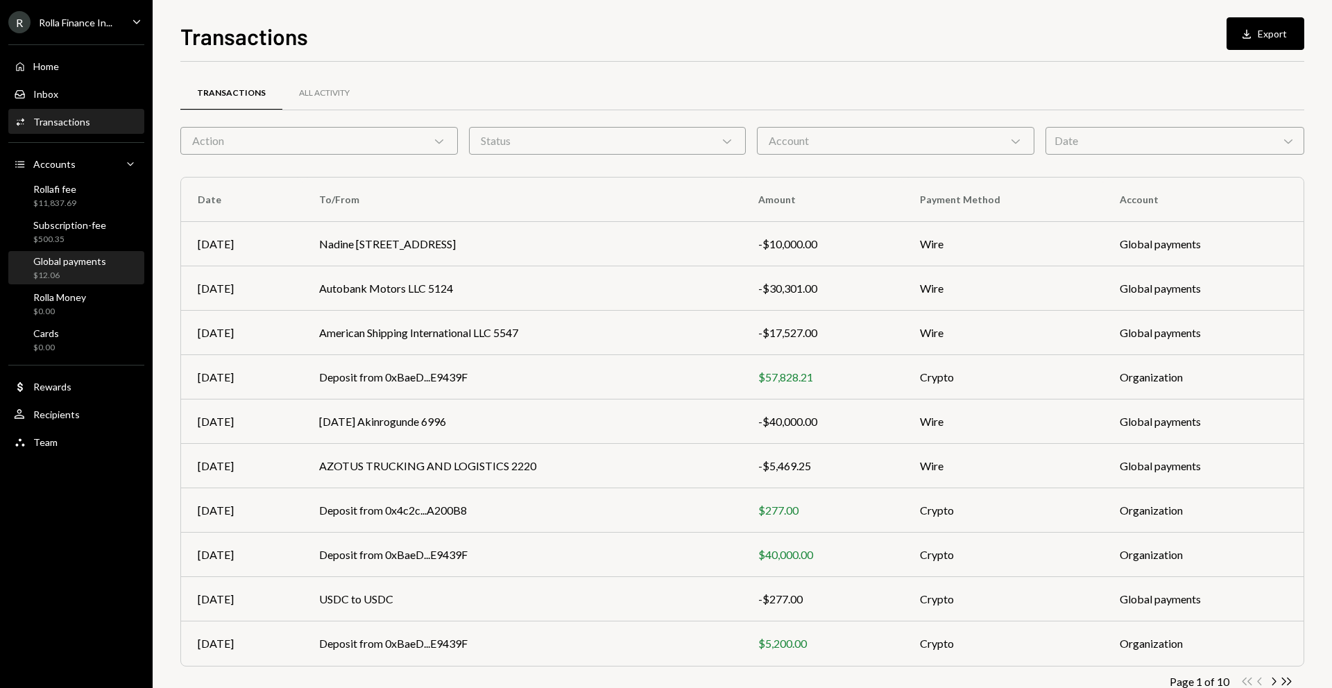
click at [58, 260] on div "Global payments" at bounding box center [69, 261] width 73 height 12
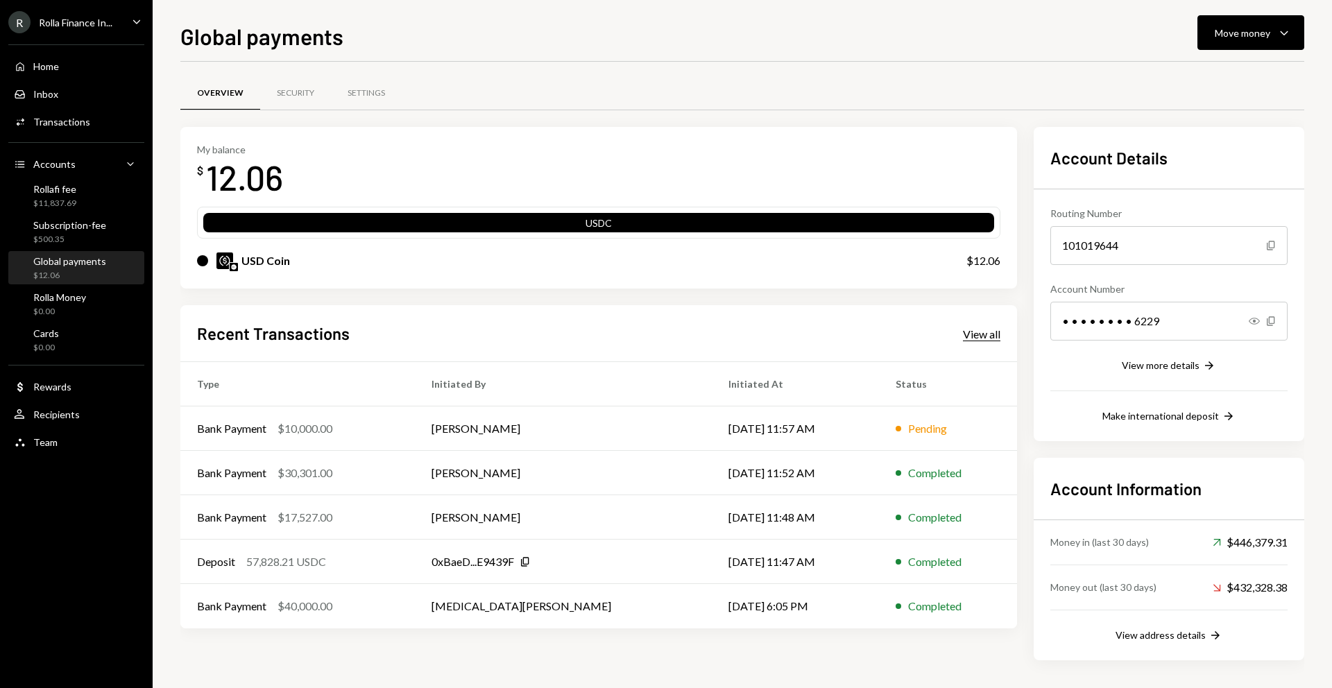
click at [976, 336] on div "View all" at bounding box center [981, 334] width 37 height 14
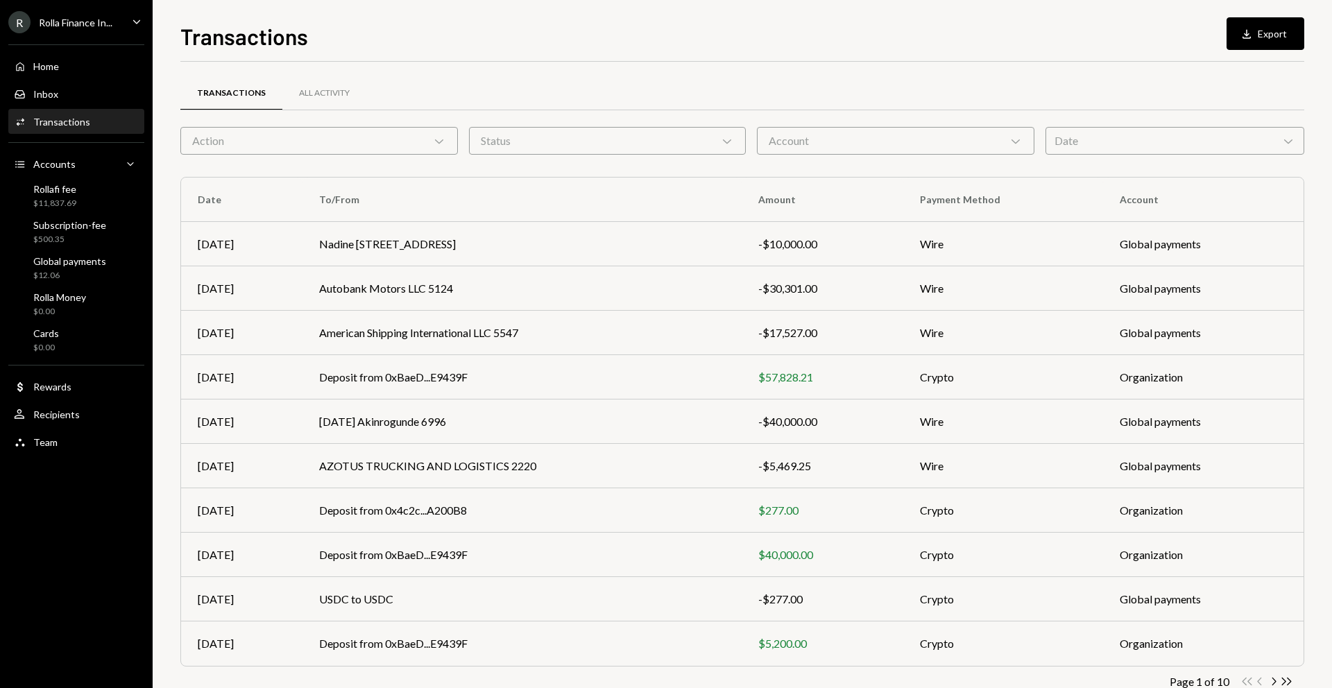
click at [789, 149] on div "Account Chevron Down" at bounding box center [895, 141] width 277 height 28
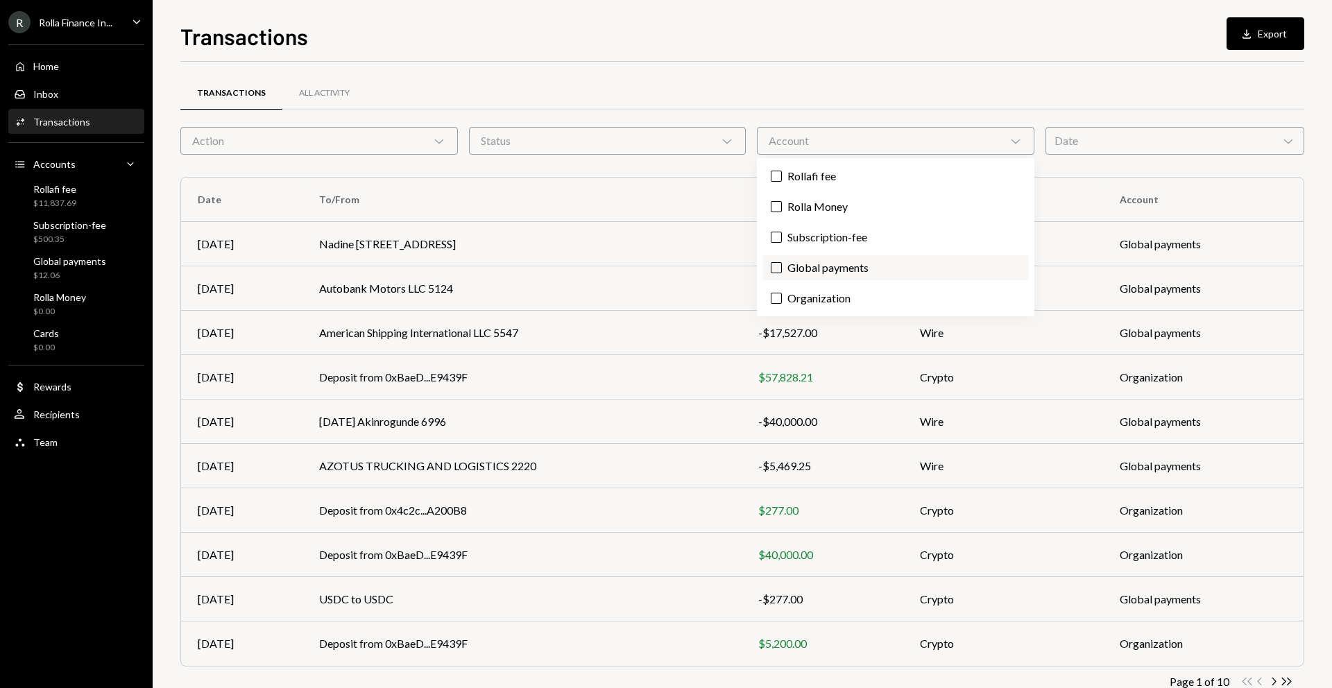
click at [802, 265] on label "Global payments" at bounding box center [895, 267] width 266 height 25
click at [782, 265] on button "Global payments" at bounding box center [776, 267] width 11 height 11
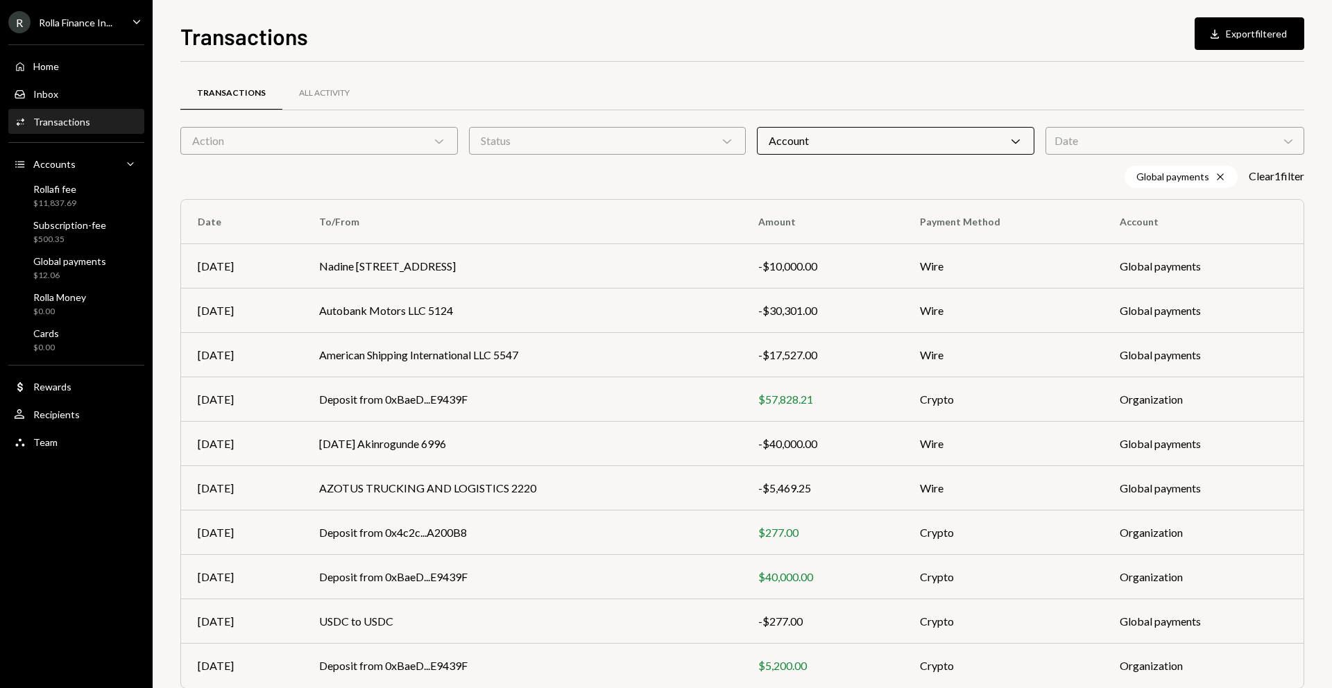
click at [649, 182] on div "Global payments Cross Clear 1 filter" at bounding box center [742, 177] width 1124 height 22
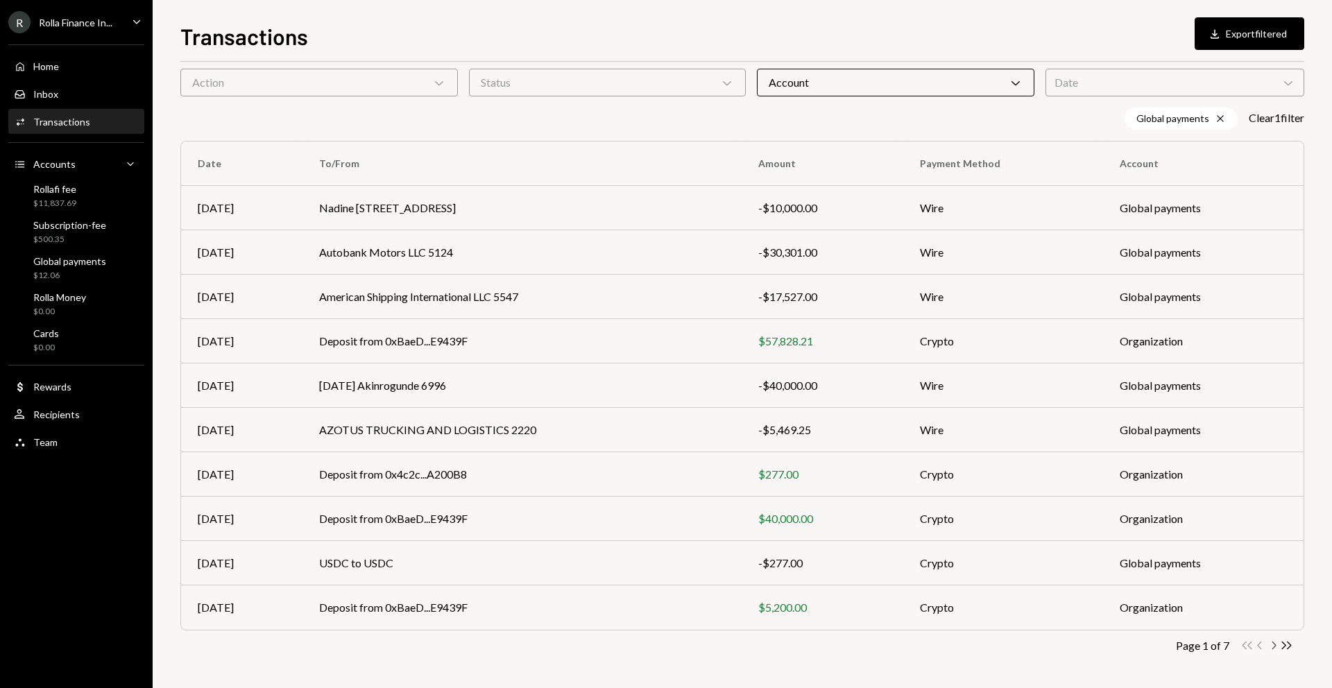
click at [1273, 642] on icon "button" at bounding box center [1274, 646] width 4 height 8
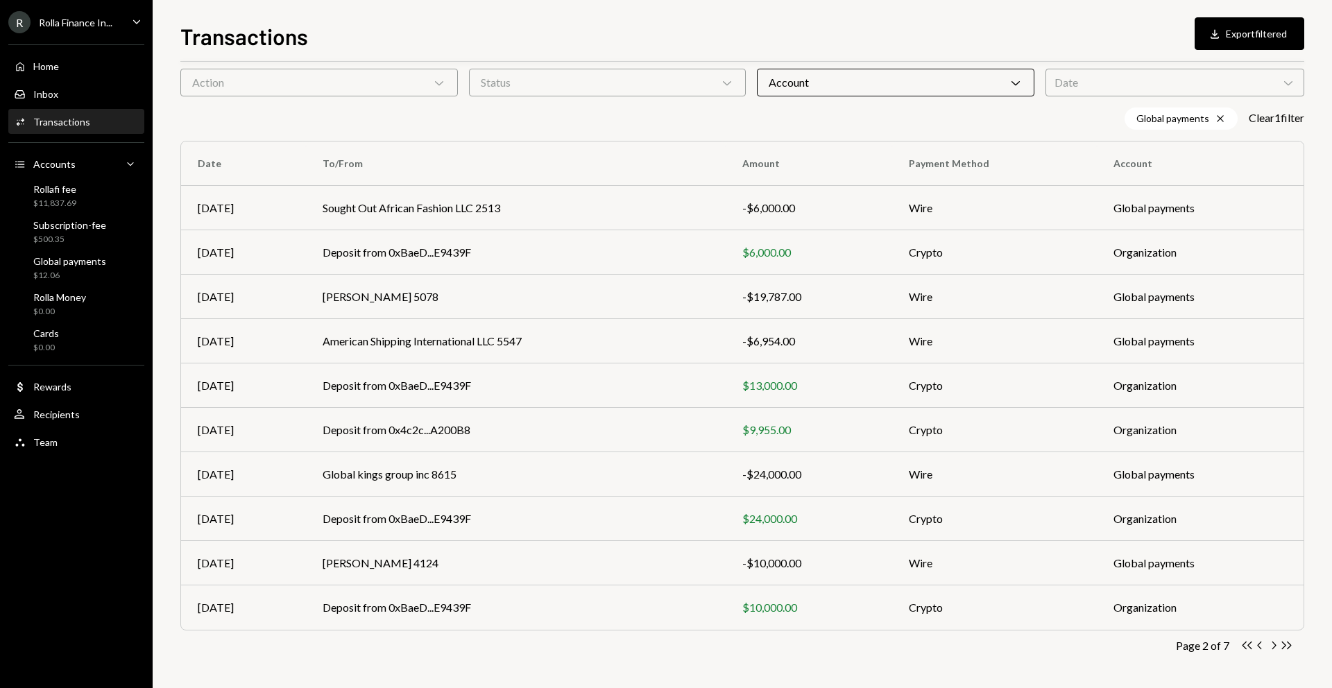
click at [1095, 83] on div "Date Chevron Down" at bounding box center [1174, 83] width 259 height 28
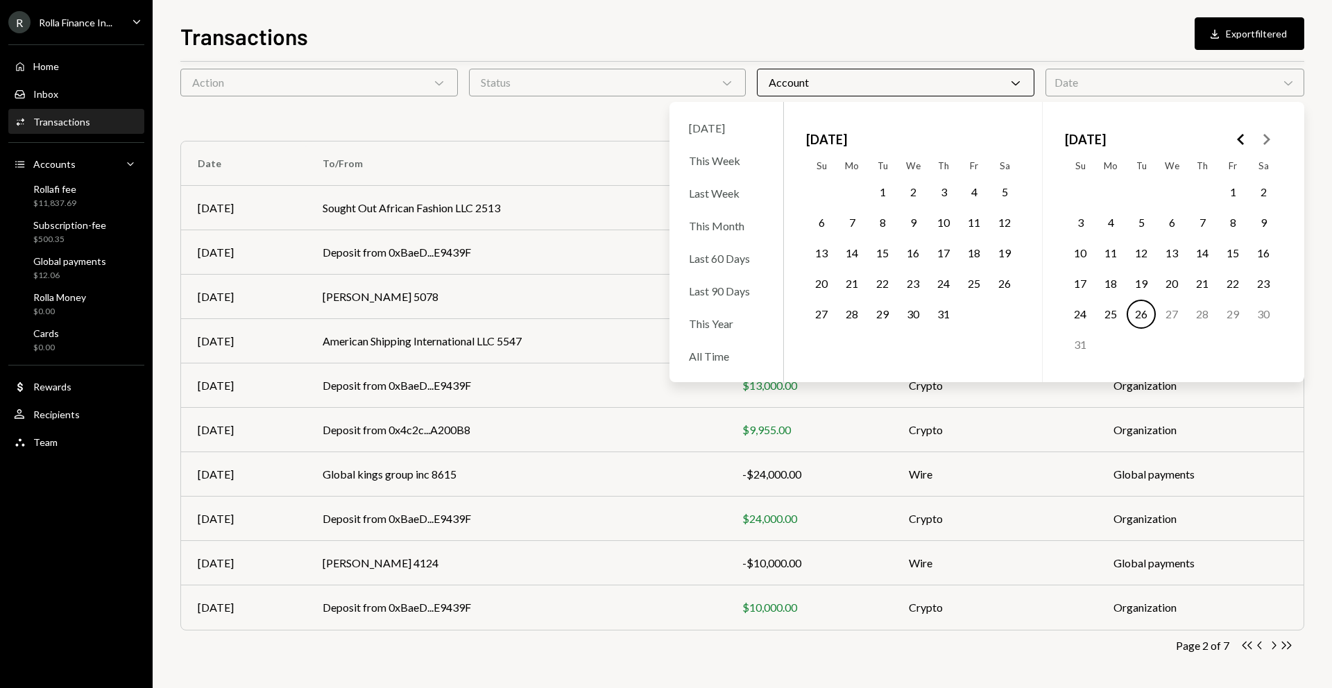
click at [1240, 285] on button "22" at bounding box center [1232, 283] width 29 height 29
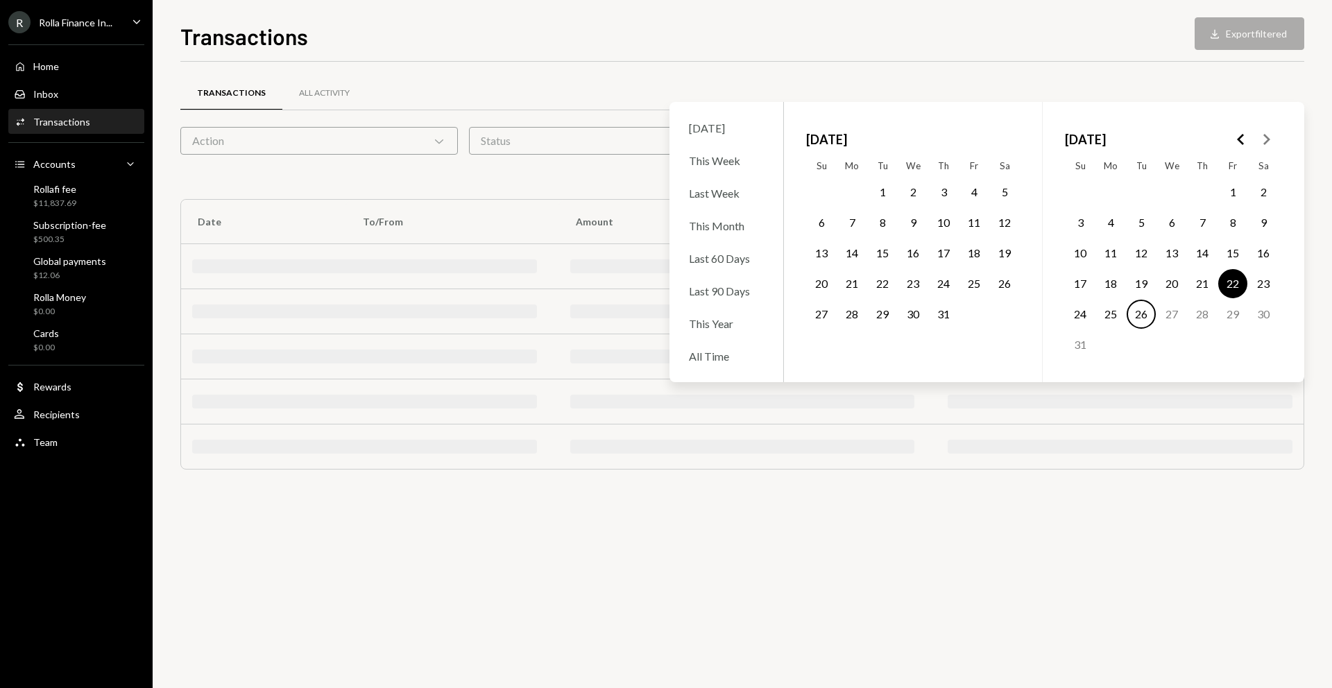
scroll to position [0, 0]
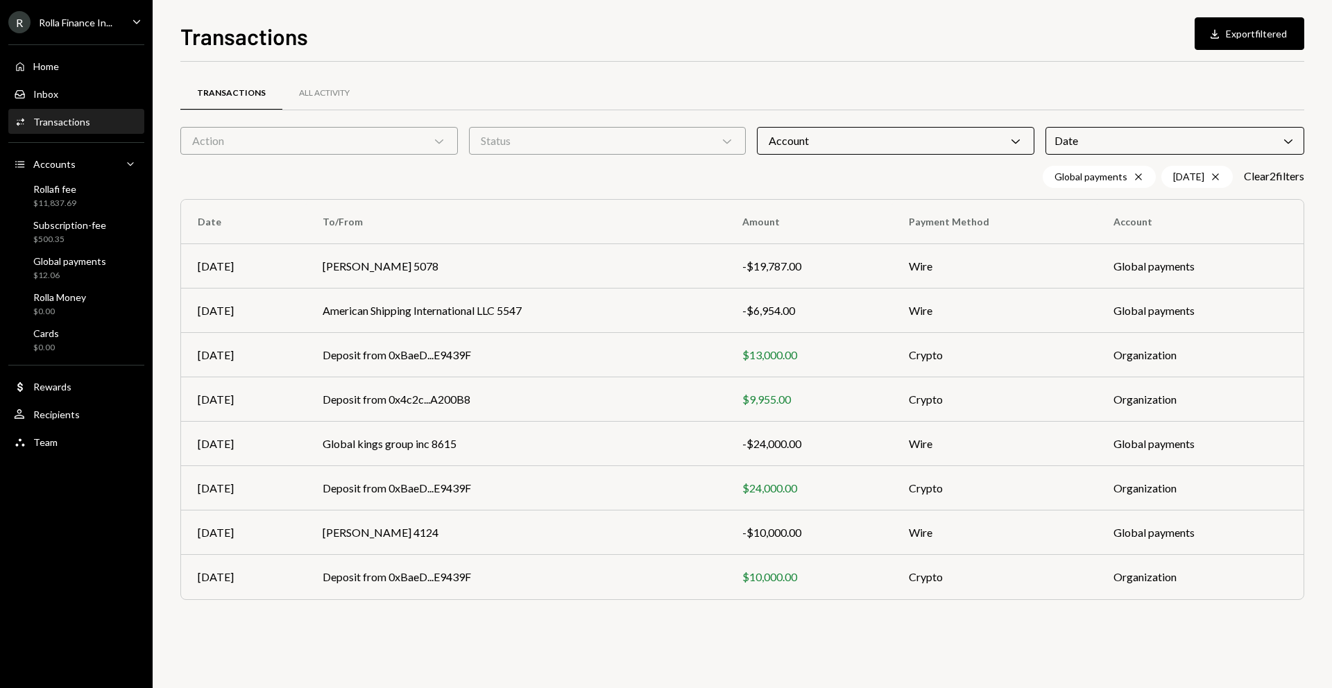
click at [1057, 657] on div "Transactions All Activity Action Chevron Down Status Chevron Down Account Chevr…" at bounding box center [742, 375] width 1124 height 626
